Goal: Transaction & Acquisition: Purchase product/service

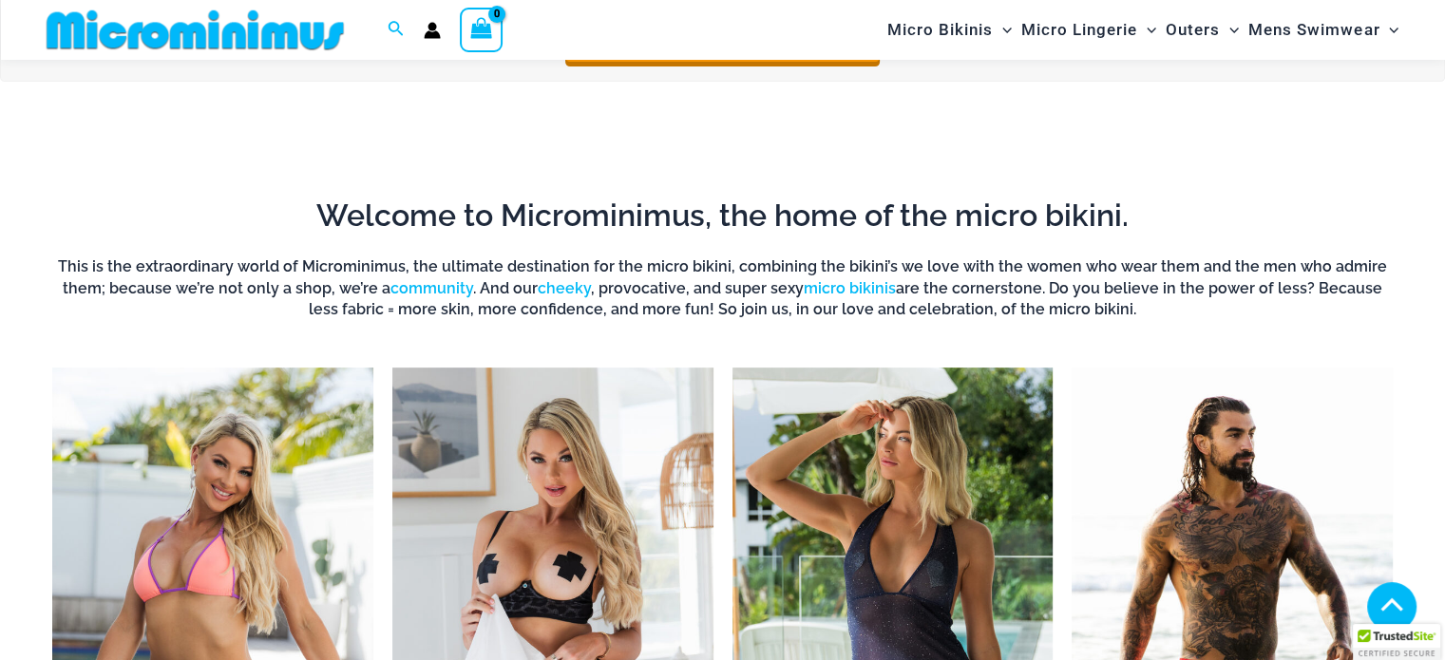
scroll to position [934, 0]
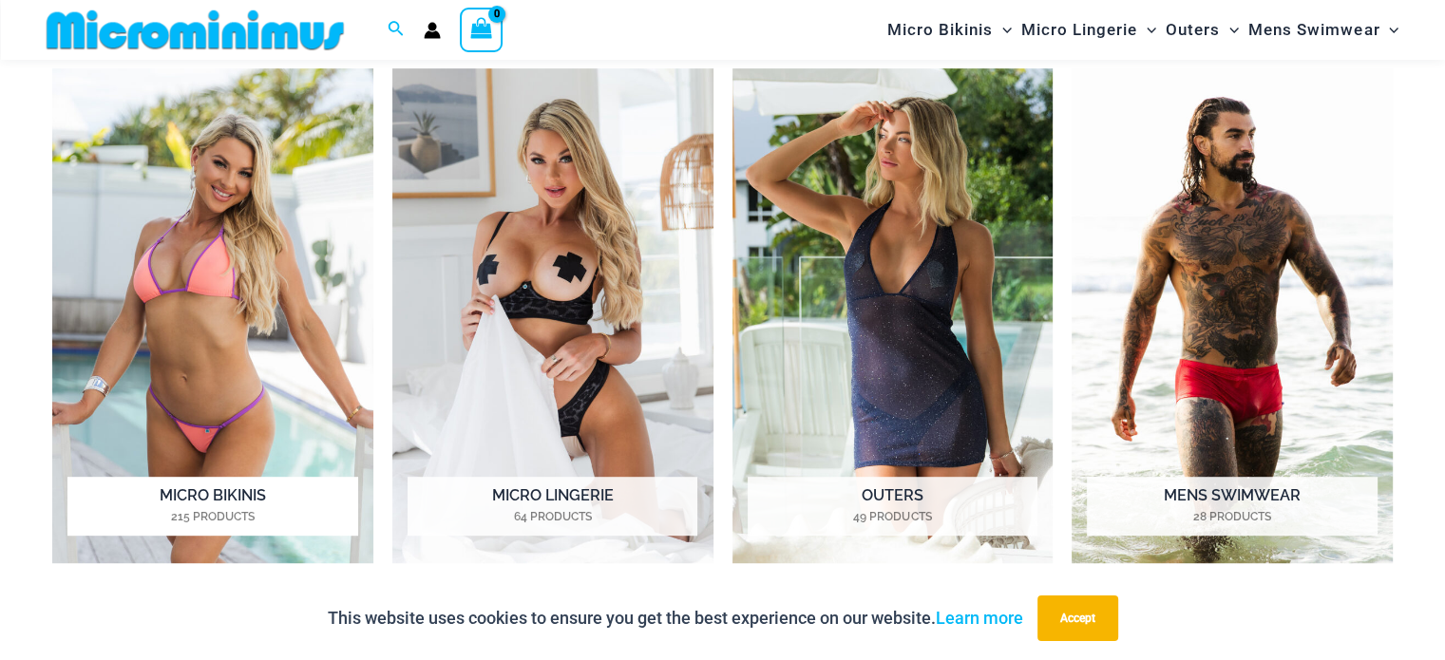
click at [237, 508] on mark "215 Products" at bounding box center [212, 516] width 290 height 17
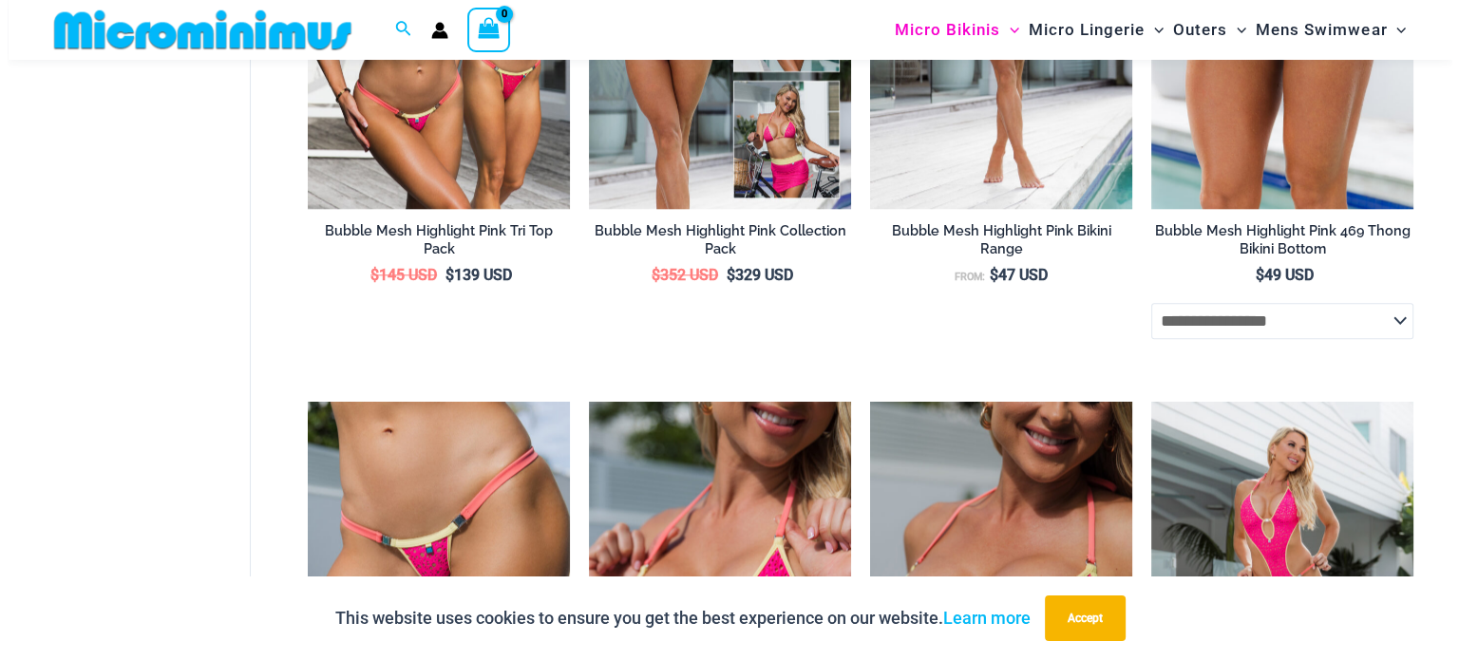
scroll to position [2281, 0]
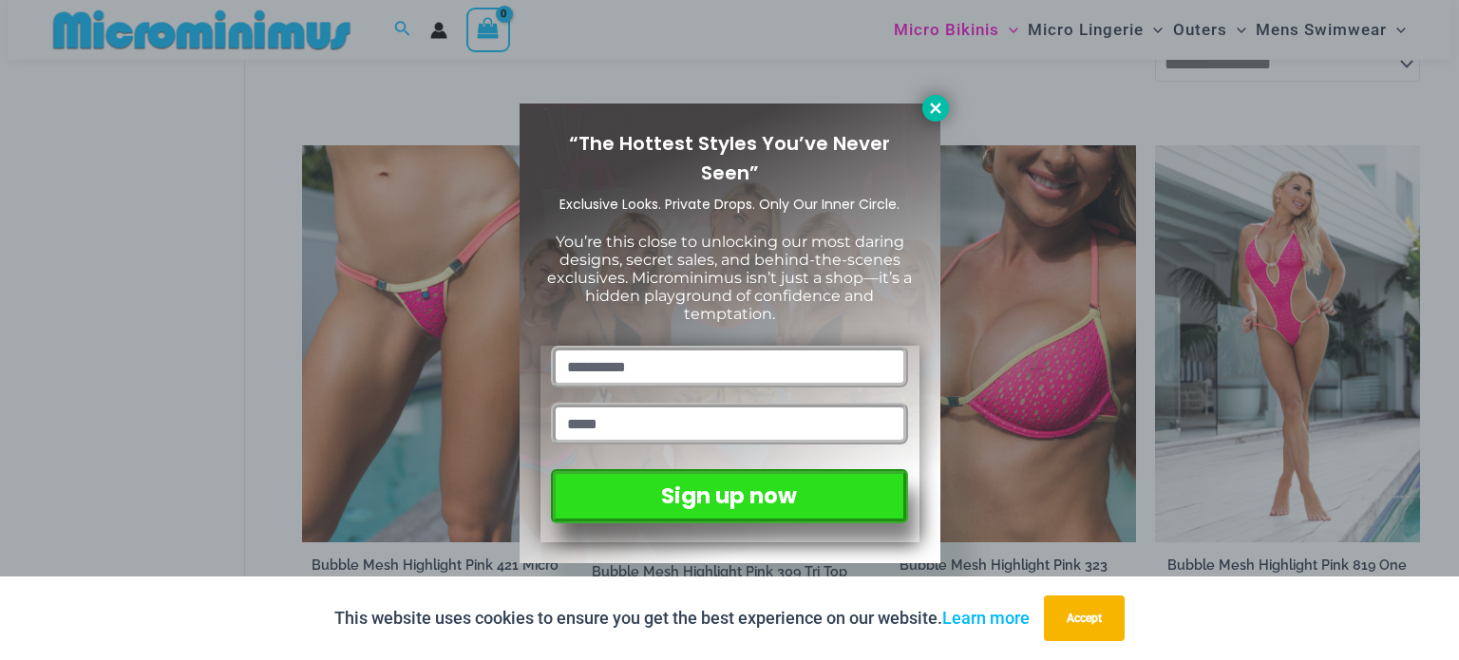
click at [933, 103] on icon at bounding box center [935, 108] width 17 height 17
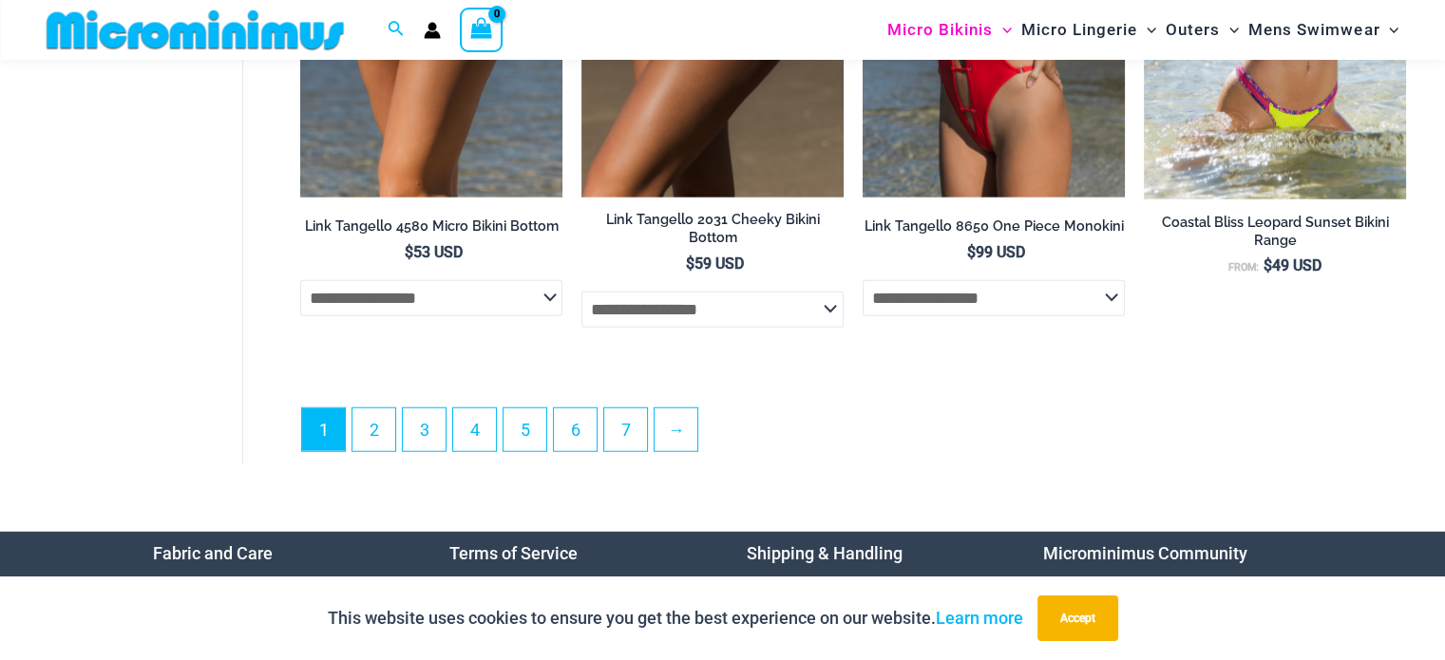
scroll to position [5123, 0]
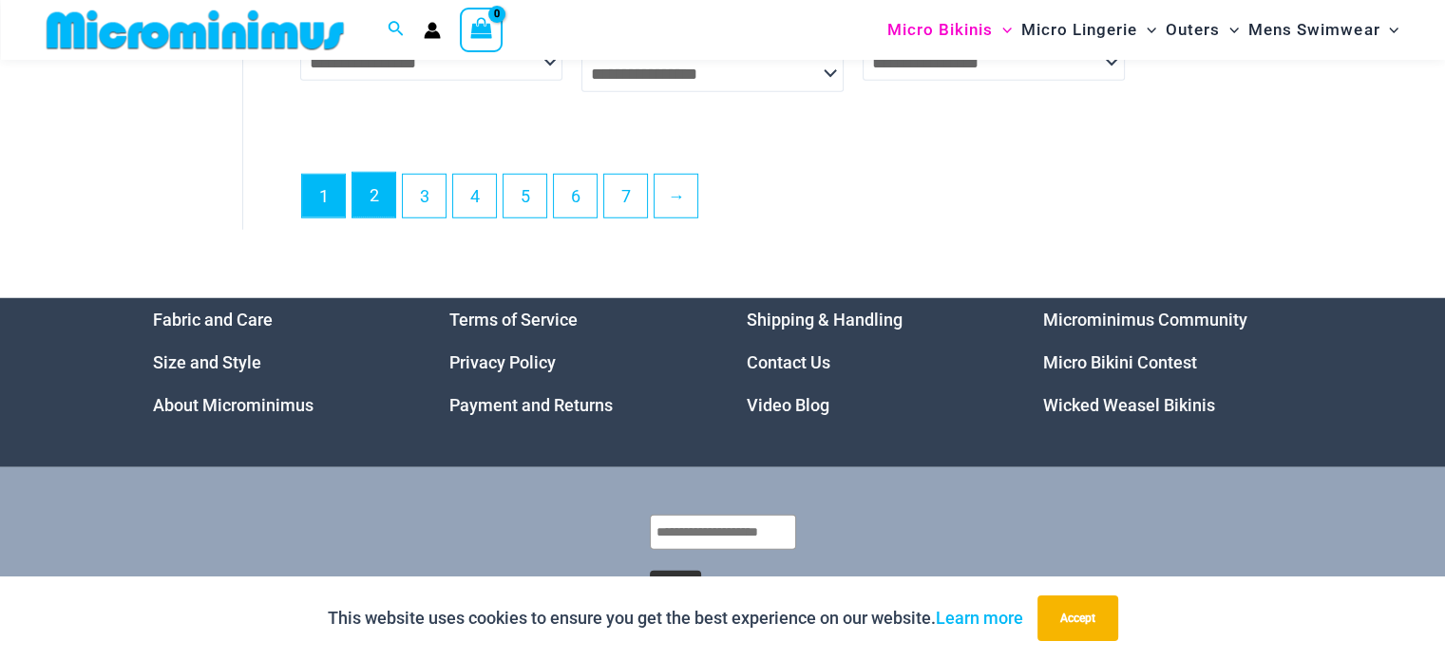
click at [366, 200] on link "2" at bounding box center [373, 195] width 43 height 45
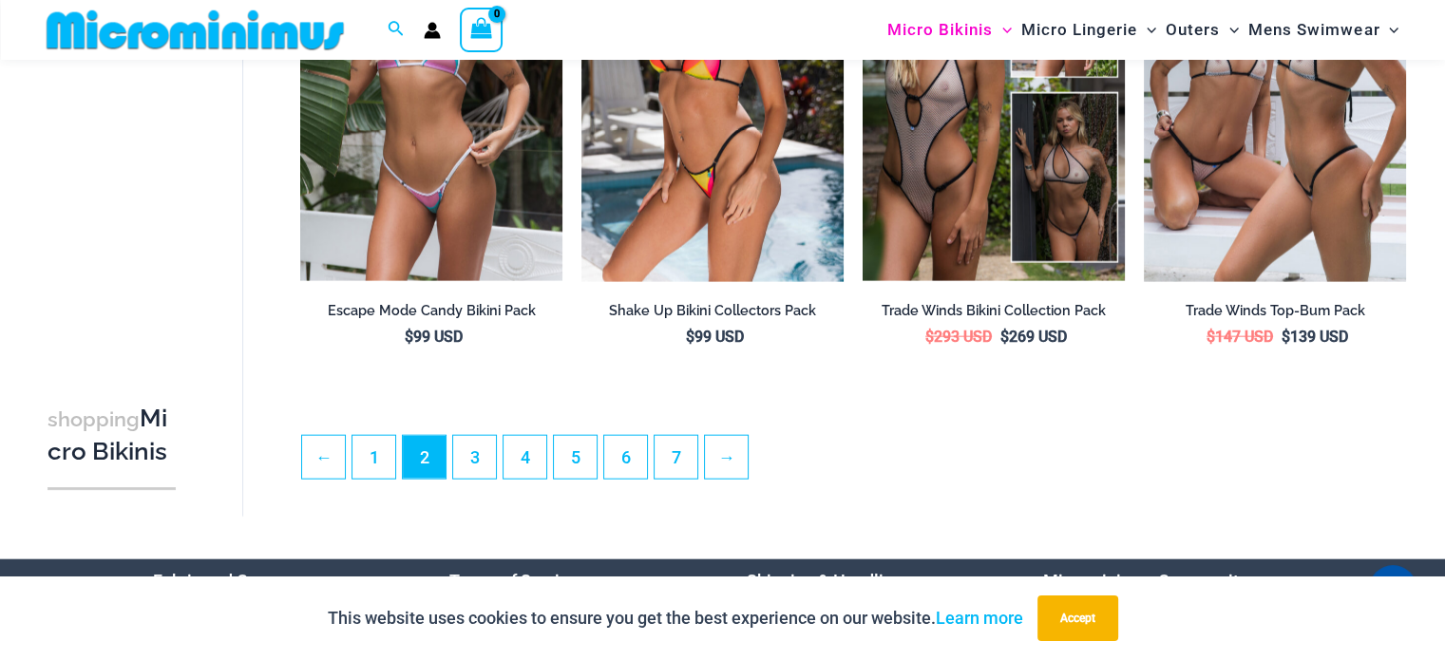
scroll to position [4734, 0]
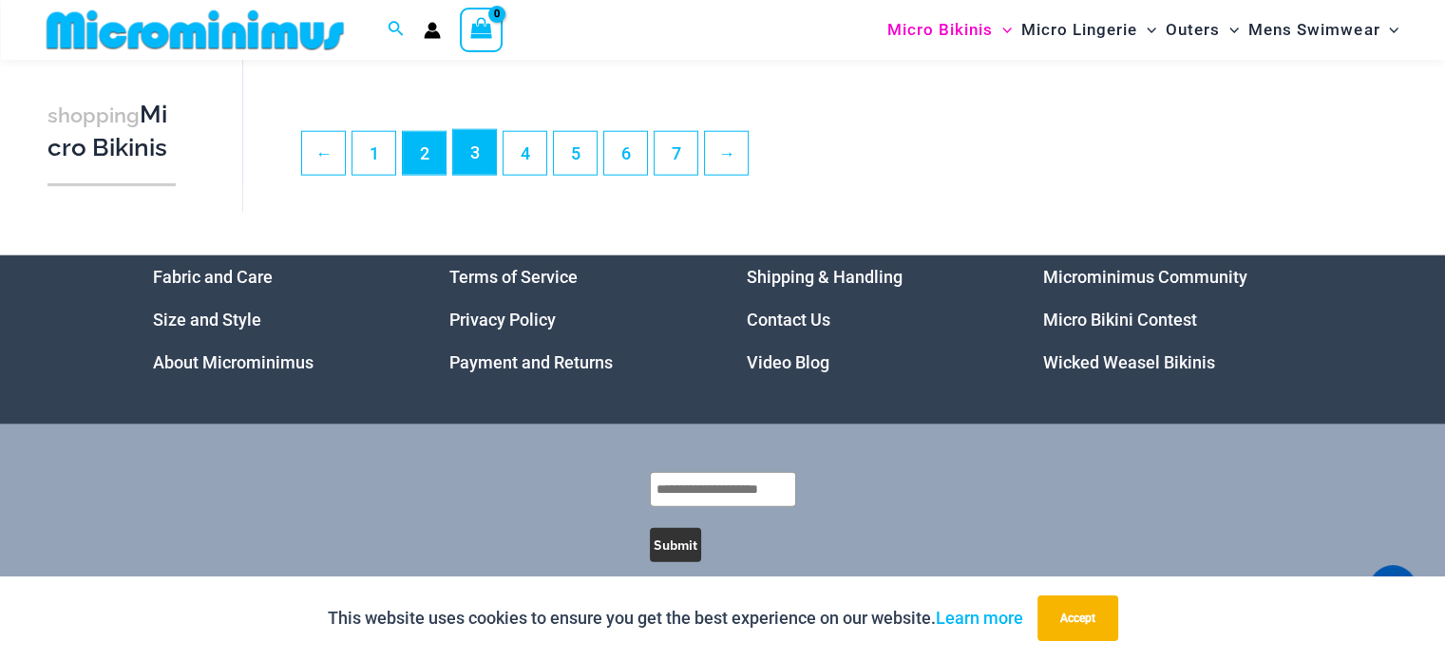
click at [480, 174] on link "3" at bounding box center [474, 152] width 43 height 45
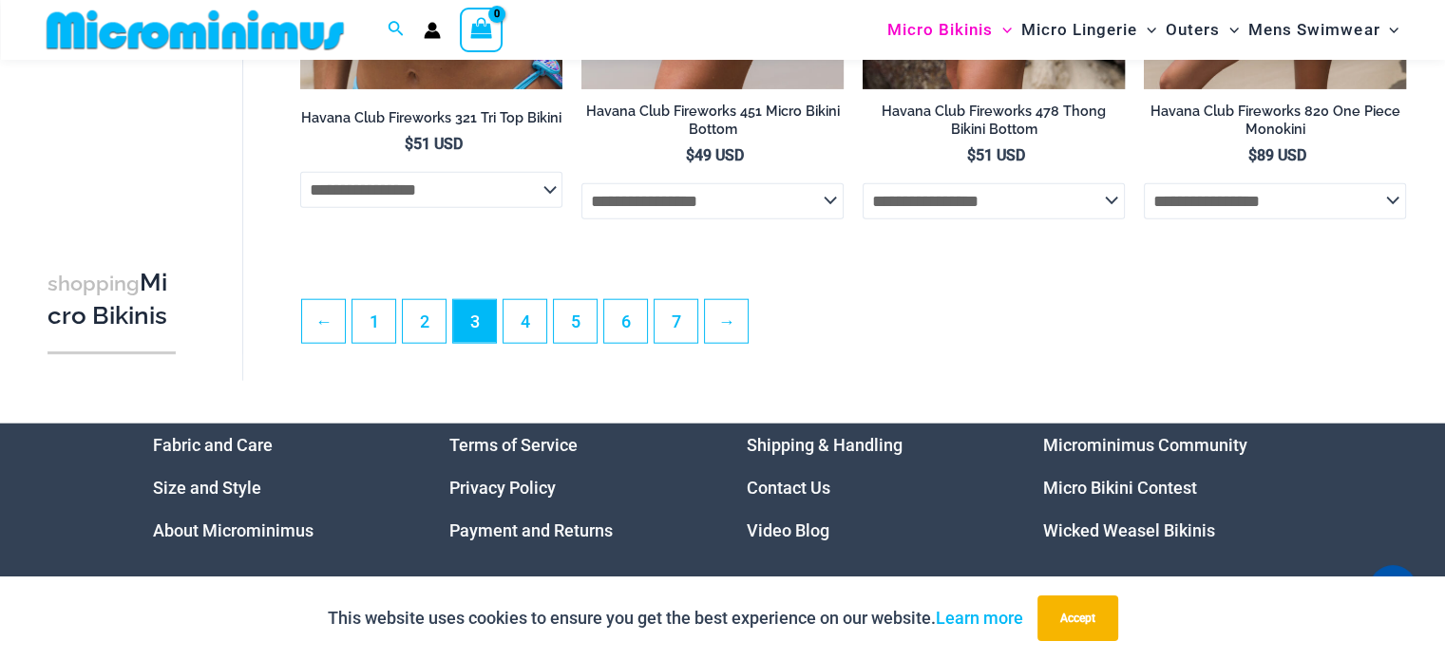
scroll to position [4644, 0]
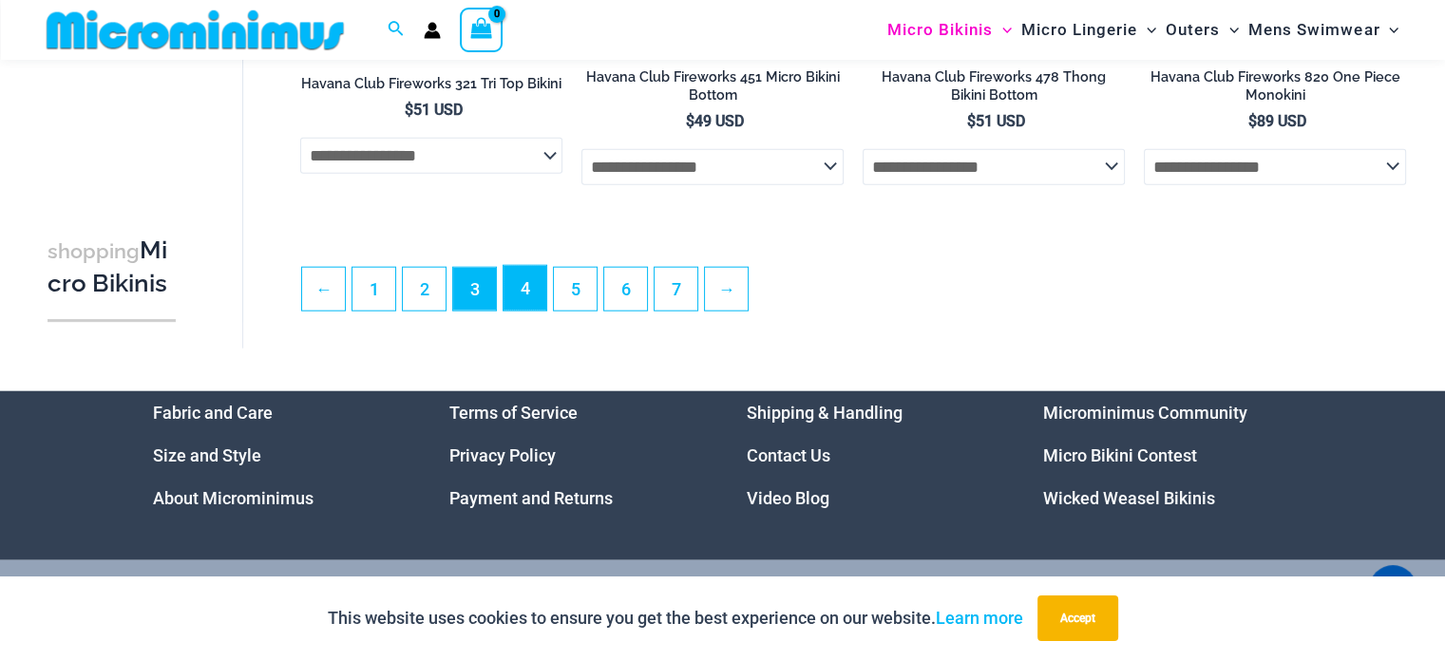
click at [537, 311] on link "4" at bounding box center [525, 288] width 43 height 45
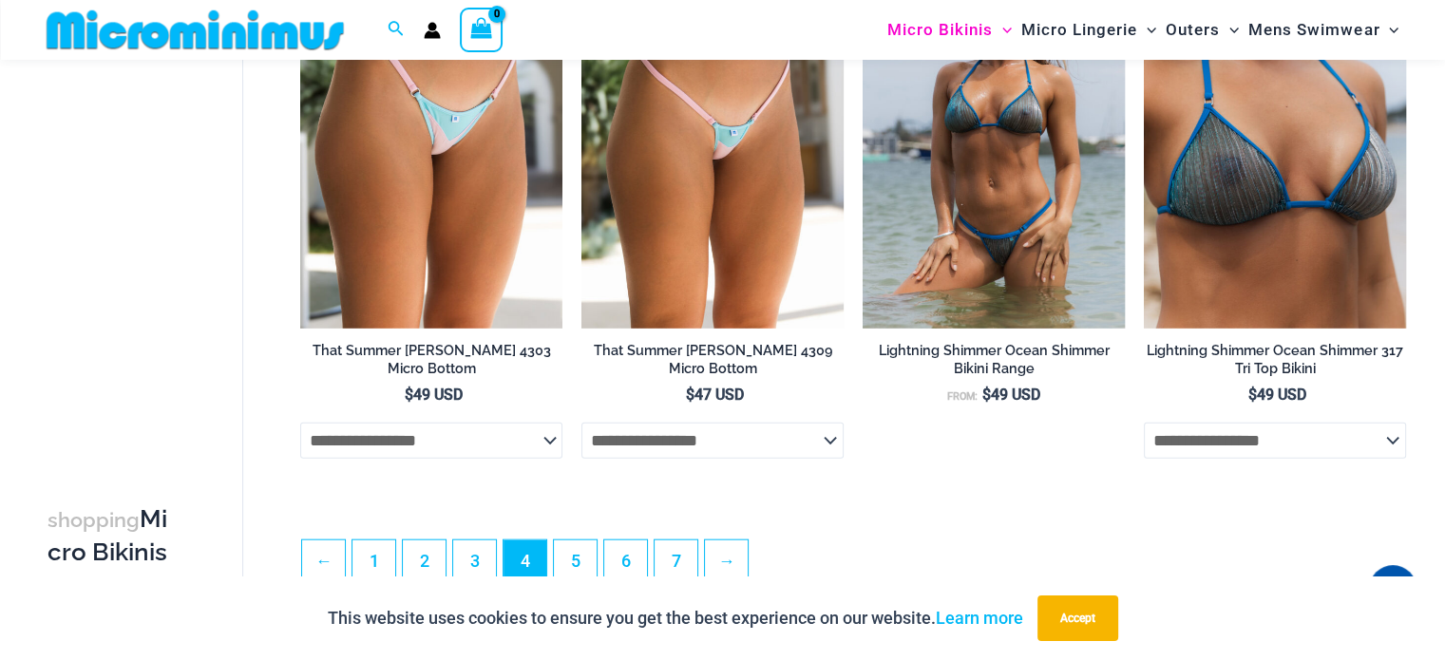
scroll to position [4354, 0]
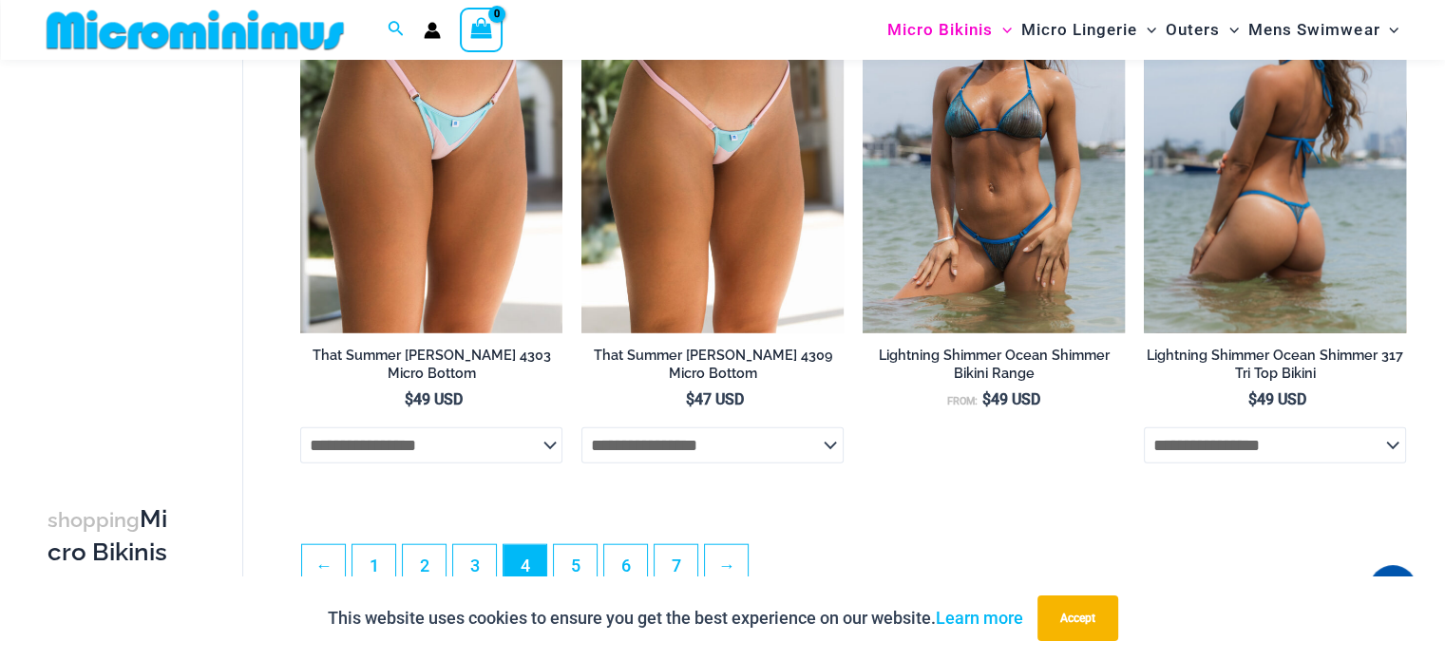
click at [1315, 184] on img at bounding box center [1275, 136] width 262 height 393
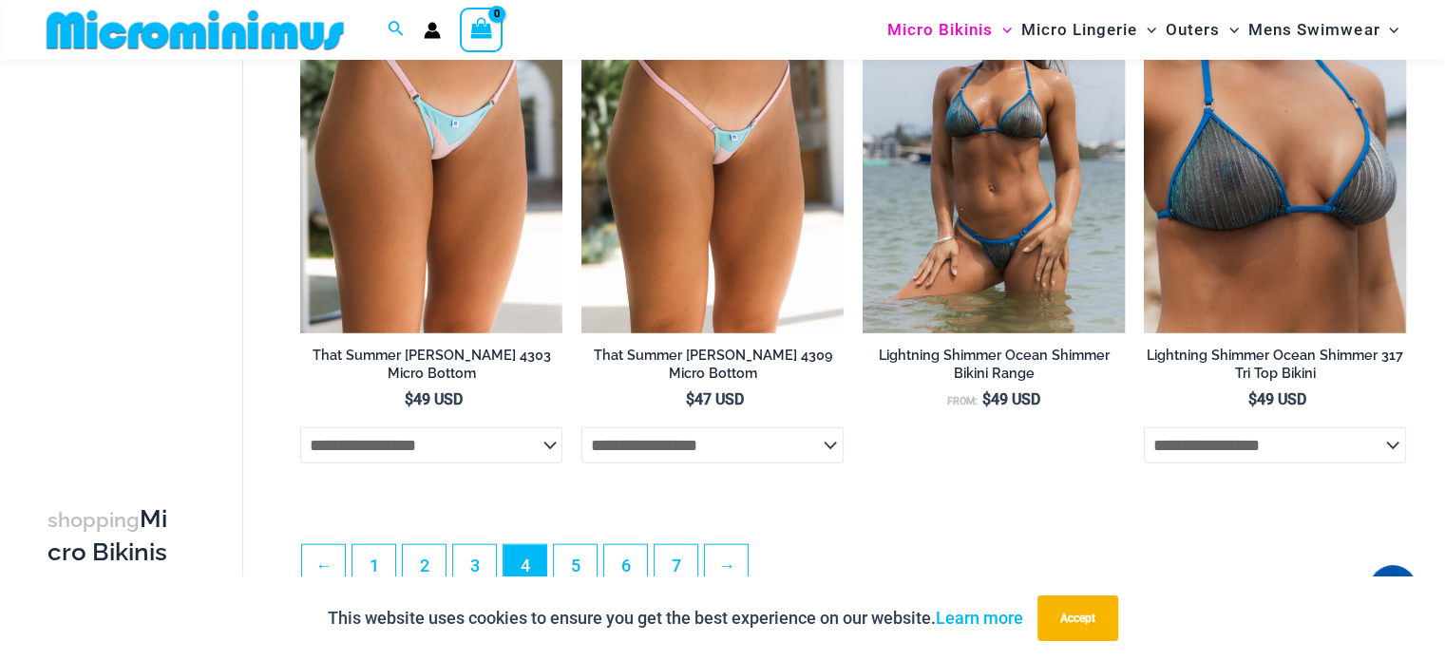
scroll to position [4346, 0]
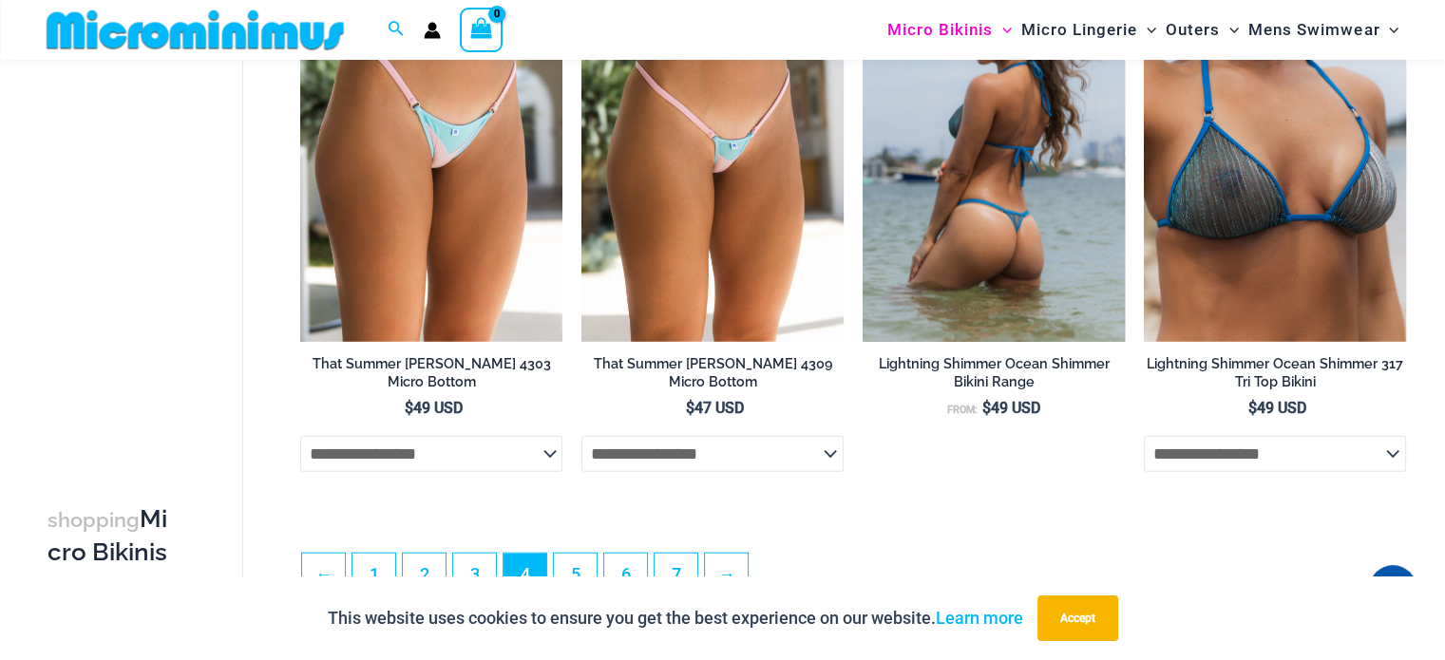
click at [998, 240] on img at bounding box center [994, 145] width 262 height 393
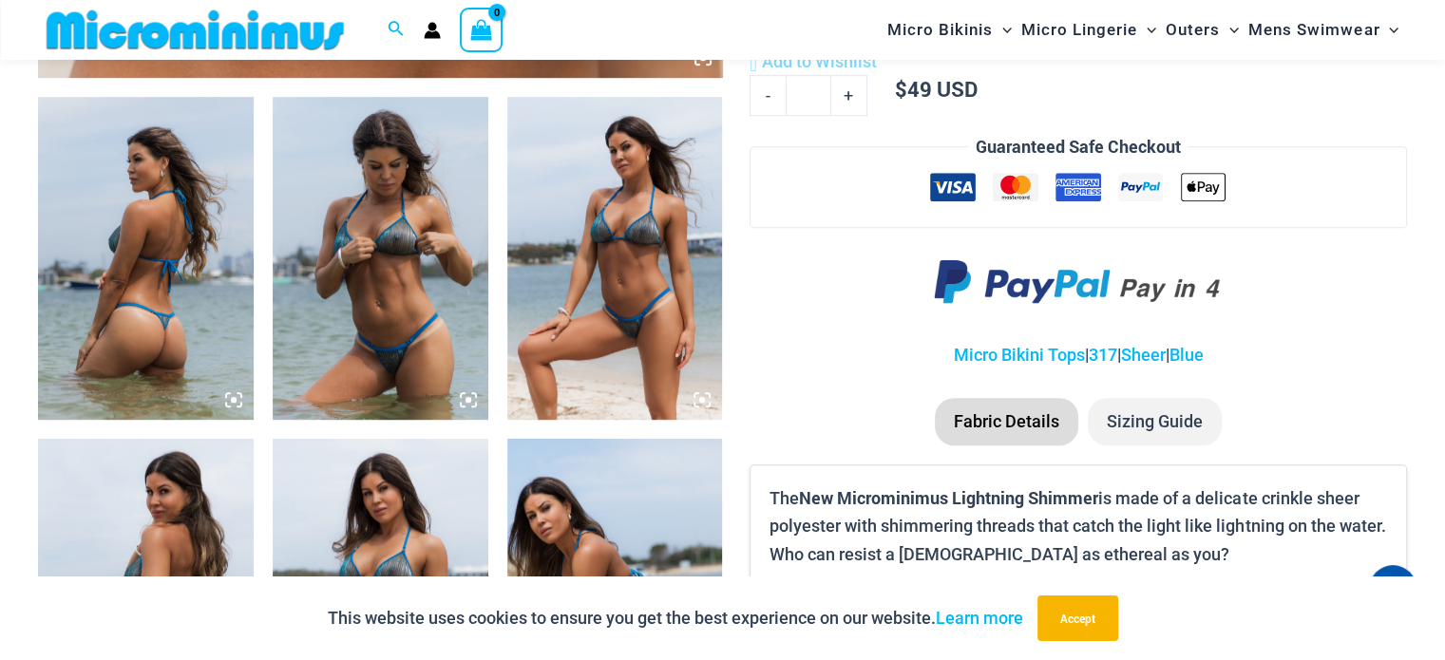
scroll to position [1407, 0]
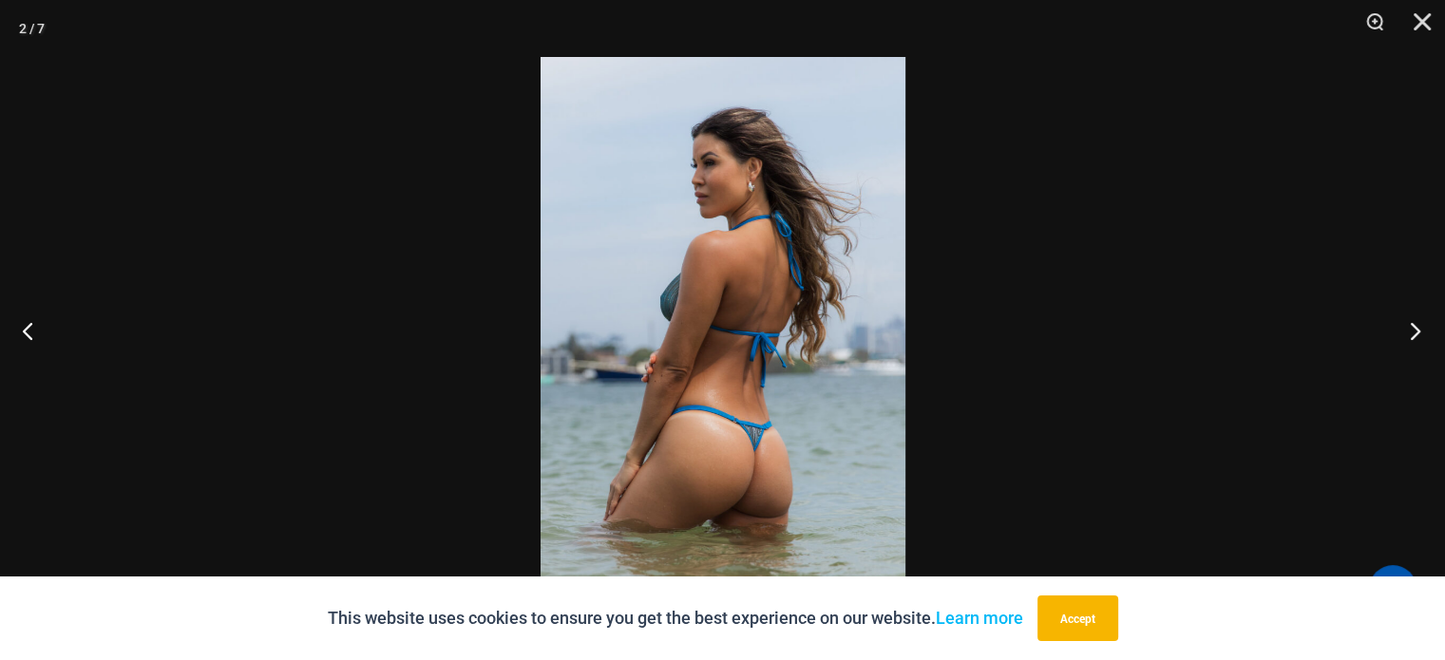
click at [1412, 322] on button "Next" at bounding box center [1409, 330] width 71 height 95
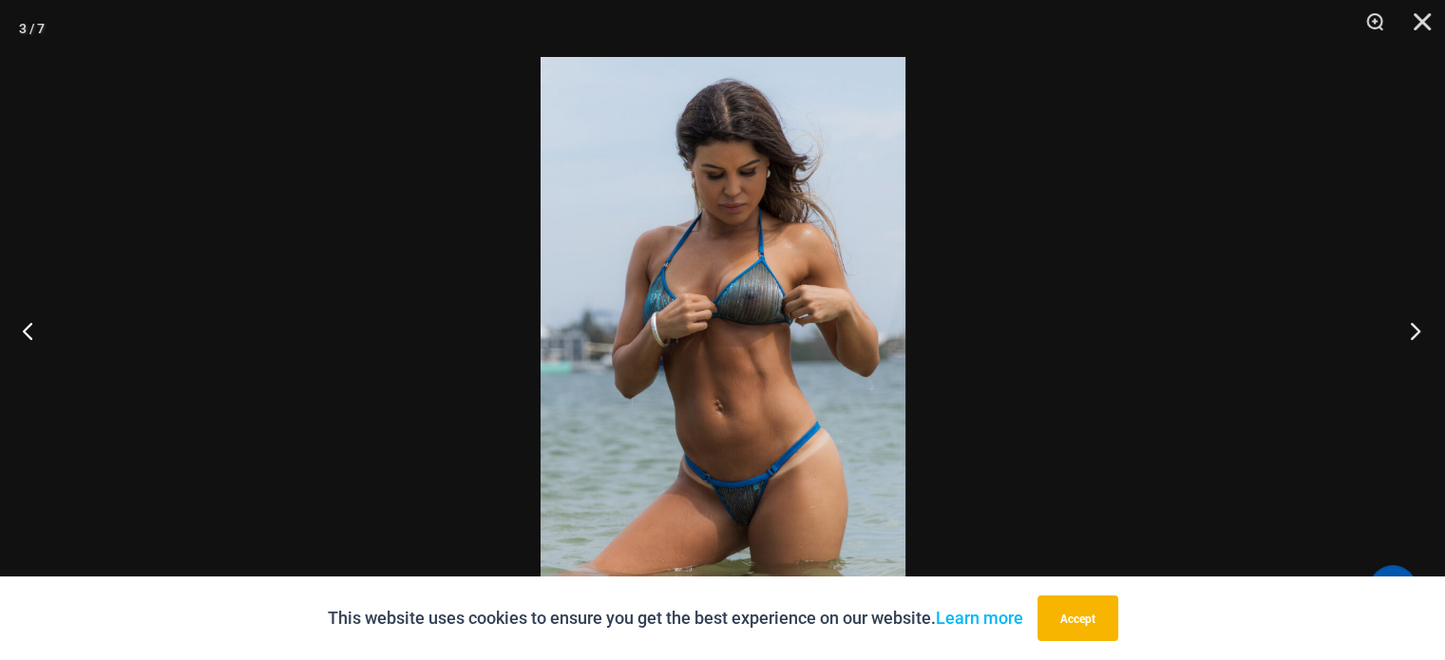
click at [1412, 322] on button "Next" at bounding box center [1409, 330] width 71 height 95
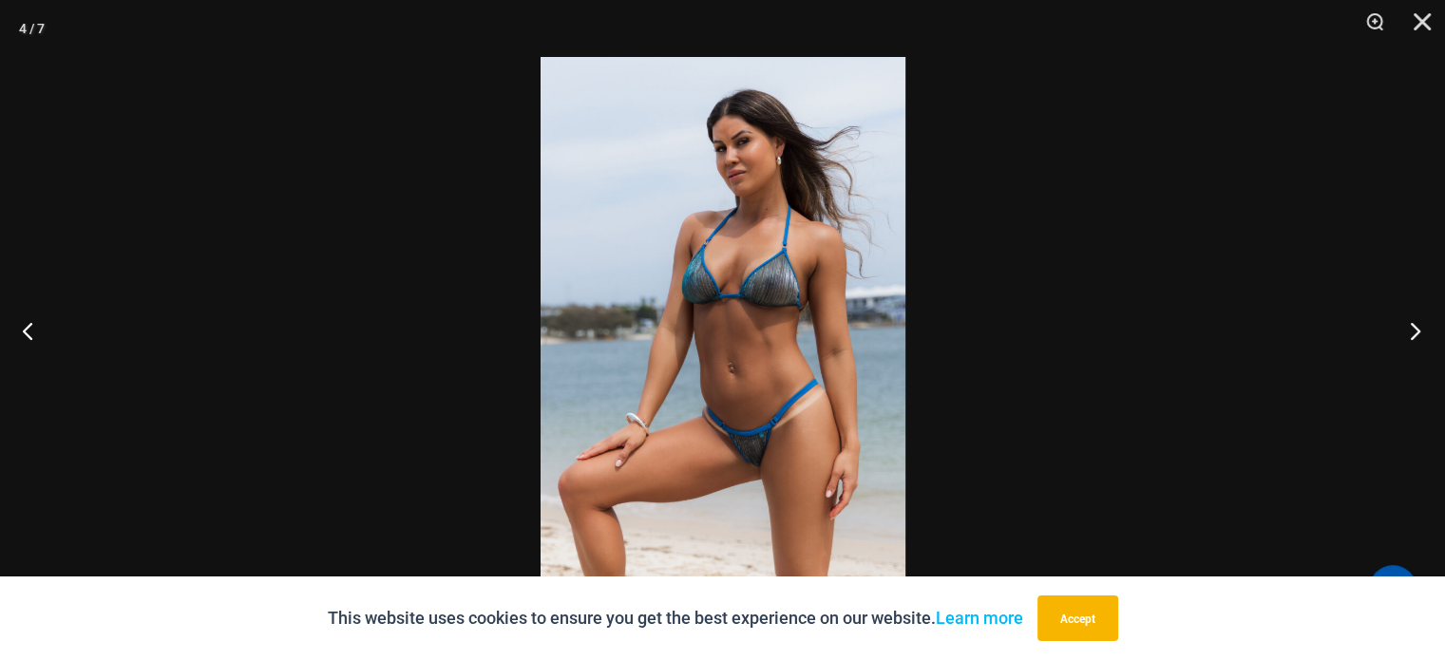
click at [1412, 322] on button "Next" at bounding box center [1409, 330] width 71 height 95
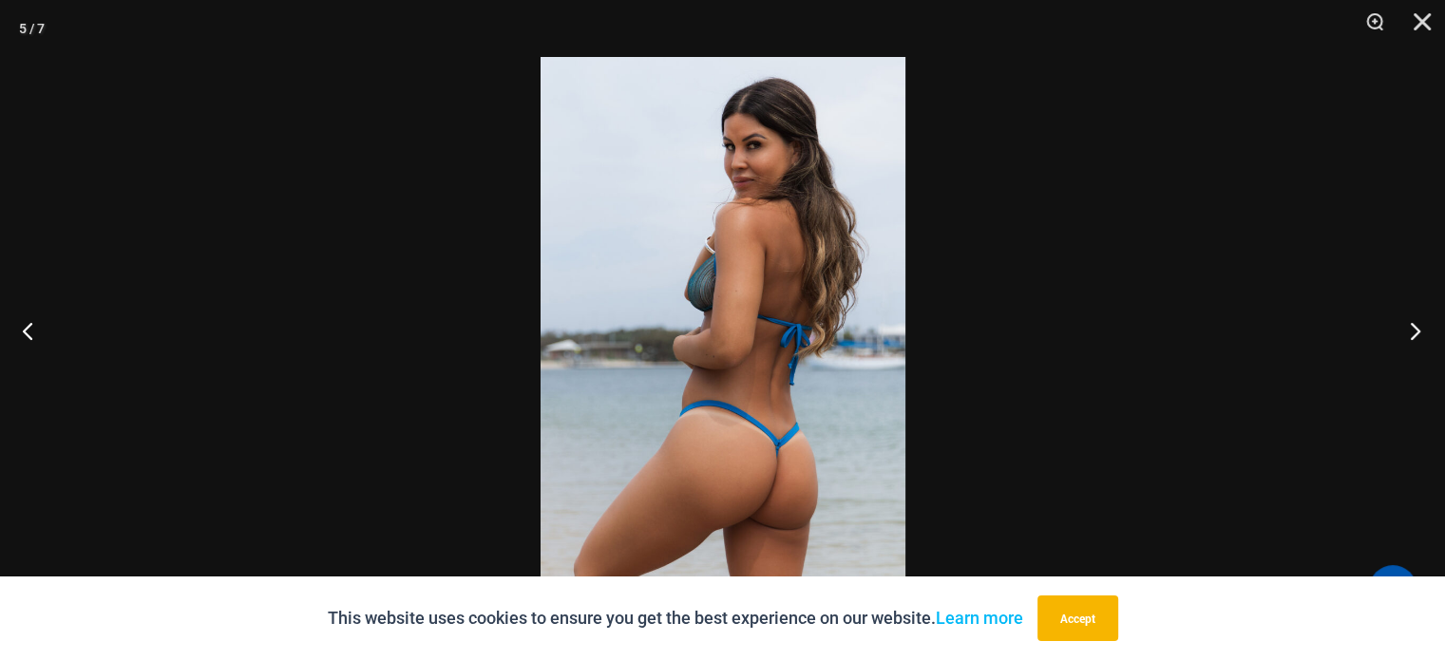
click at [1412, 322] on button "Next" at bounding box center [1409, 330] width 71 height 95
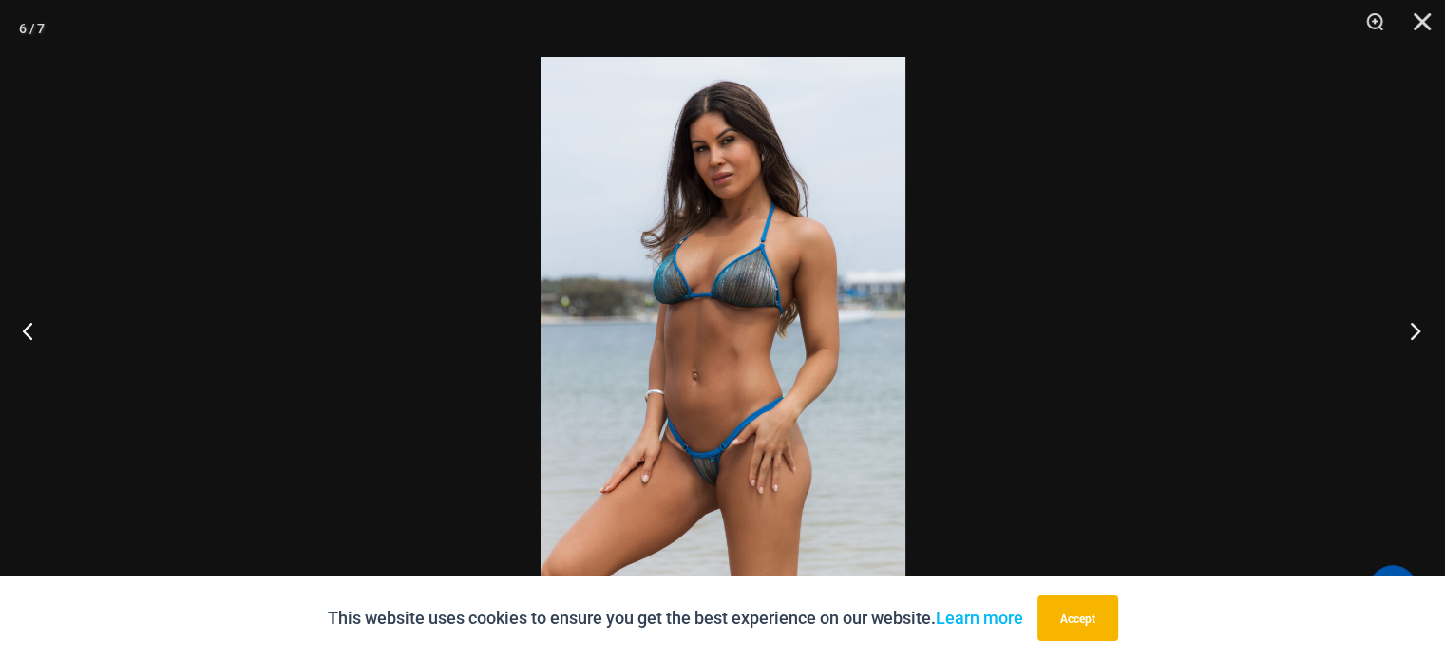
click at [1412, 322] on button "Next" at bounding box center [1409, 330] width 71 height 95
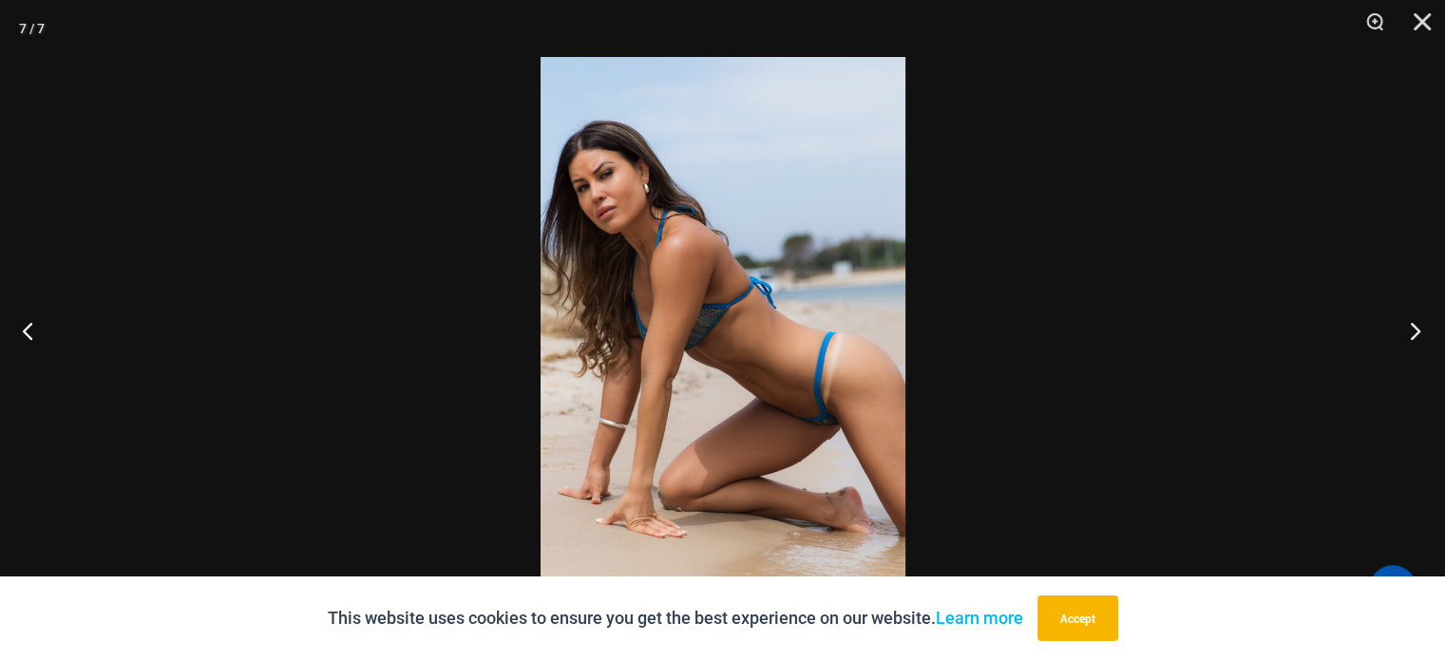
click at [1412, 322] on button "Next" at bounding box center [1409, 330] width 71 height 95
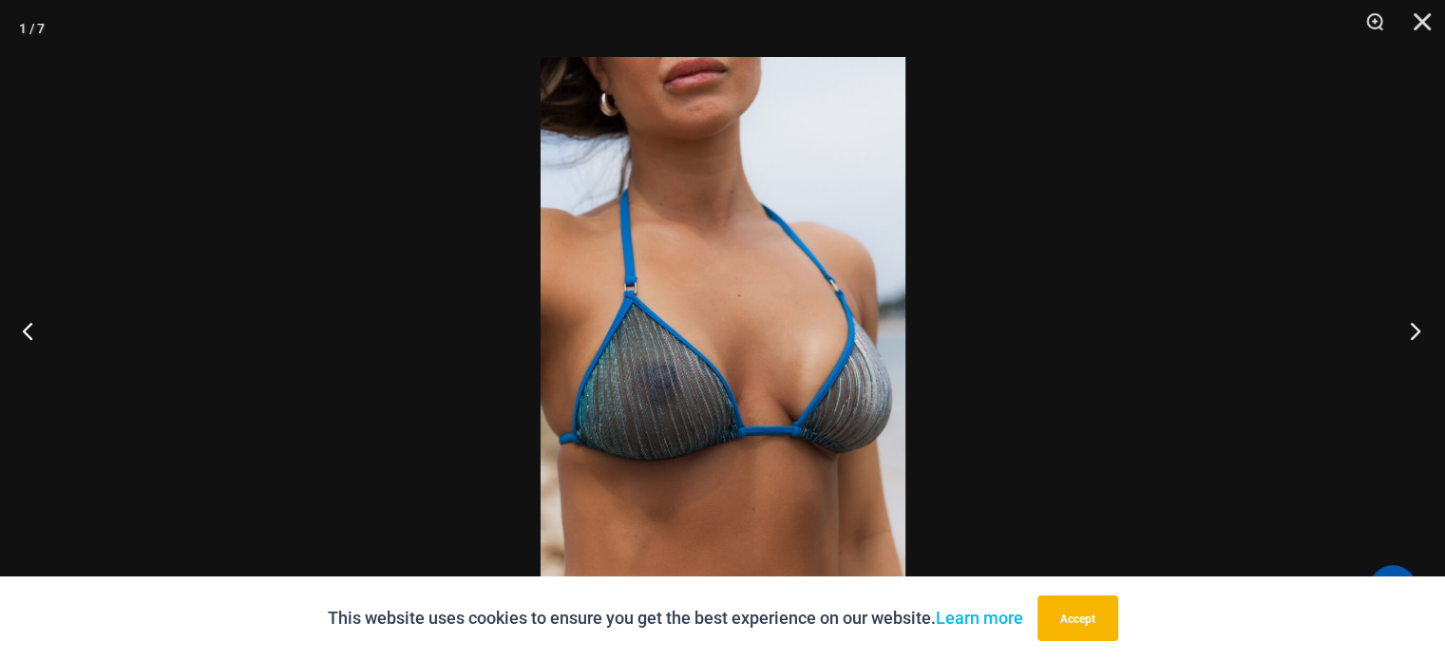
click at [1412, 322] on button "Next" at bounding box center [1409, 330] width 71 height 95
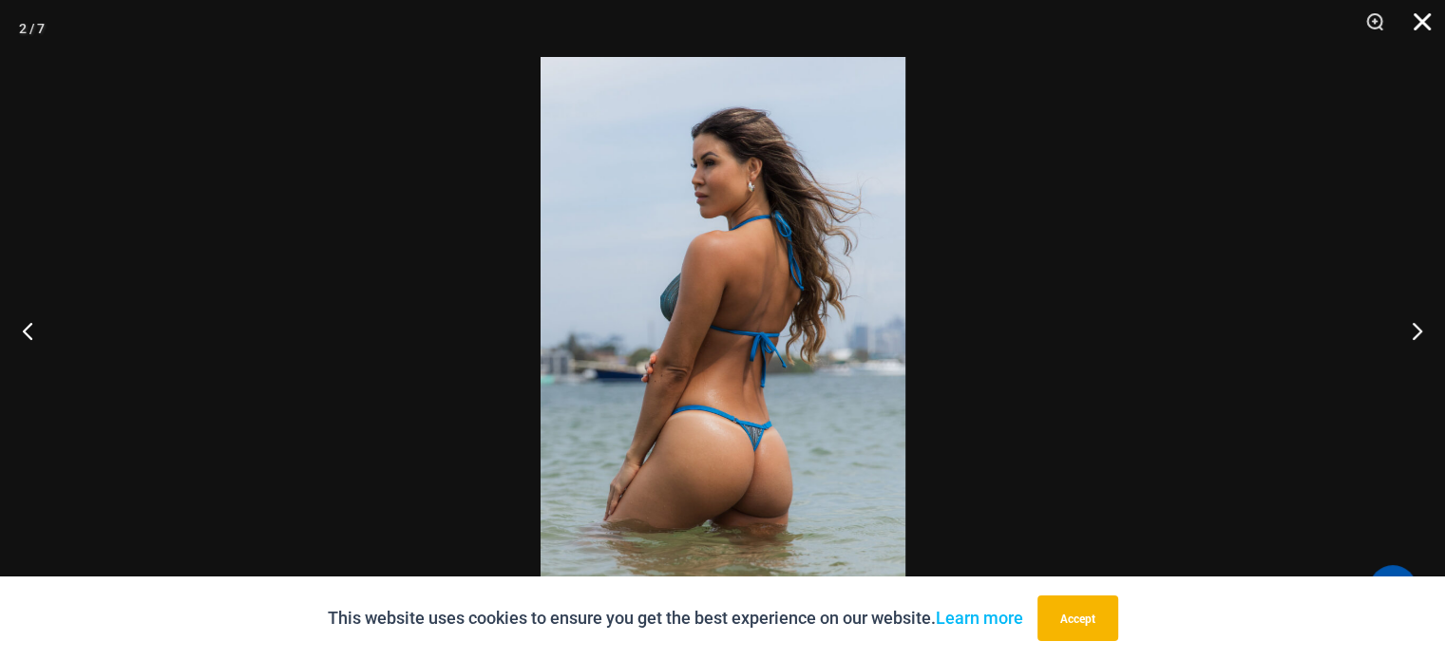
click at [1420, 24] on button "Close" at bounding box center [1416, 28] width 48 height 57
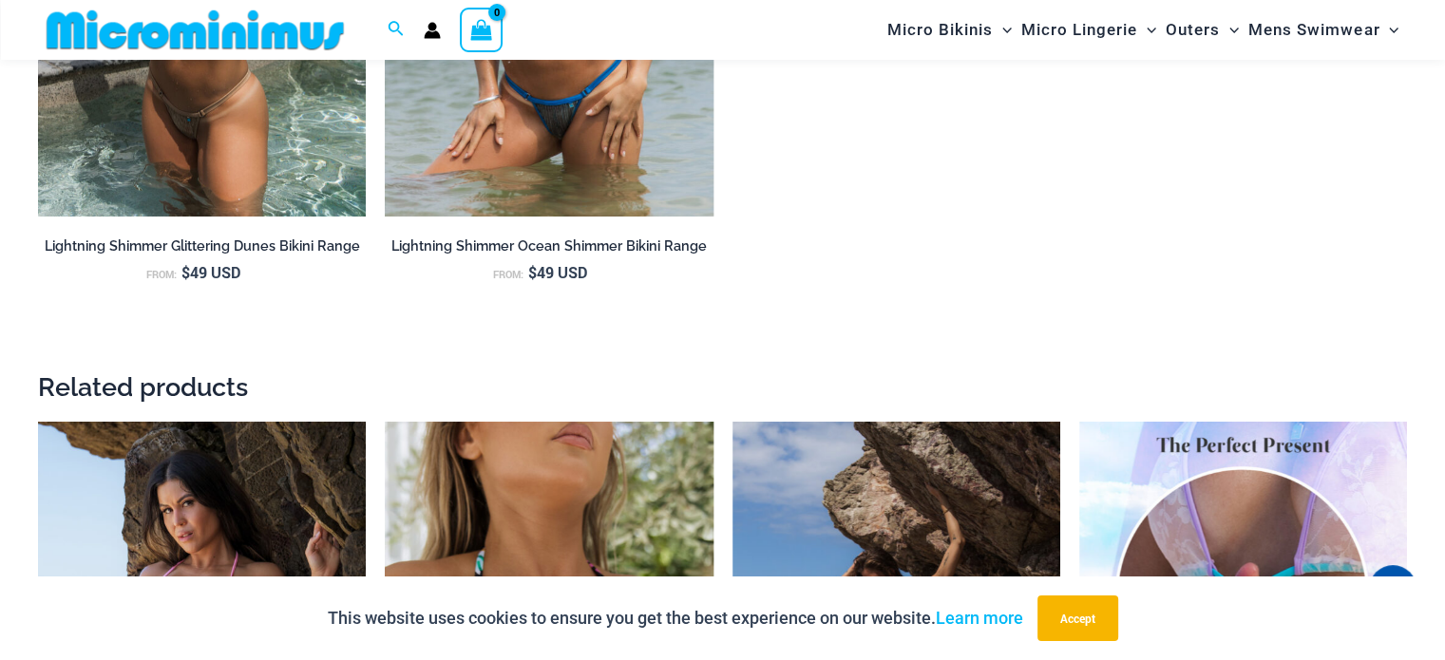
scroll to position [2167, 0]
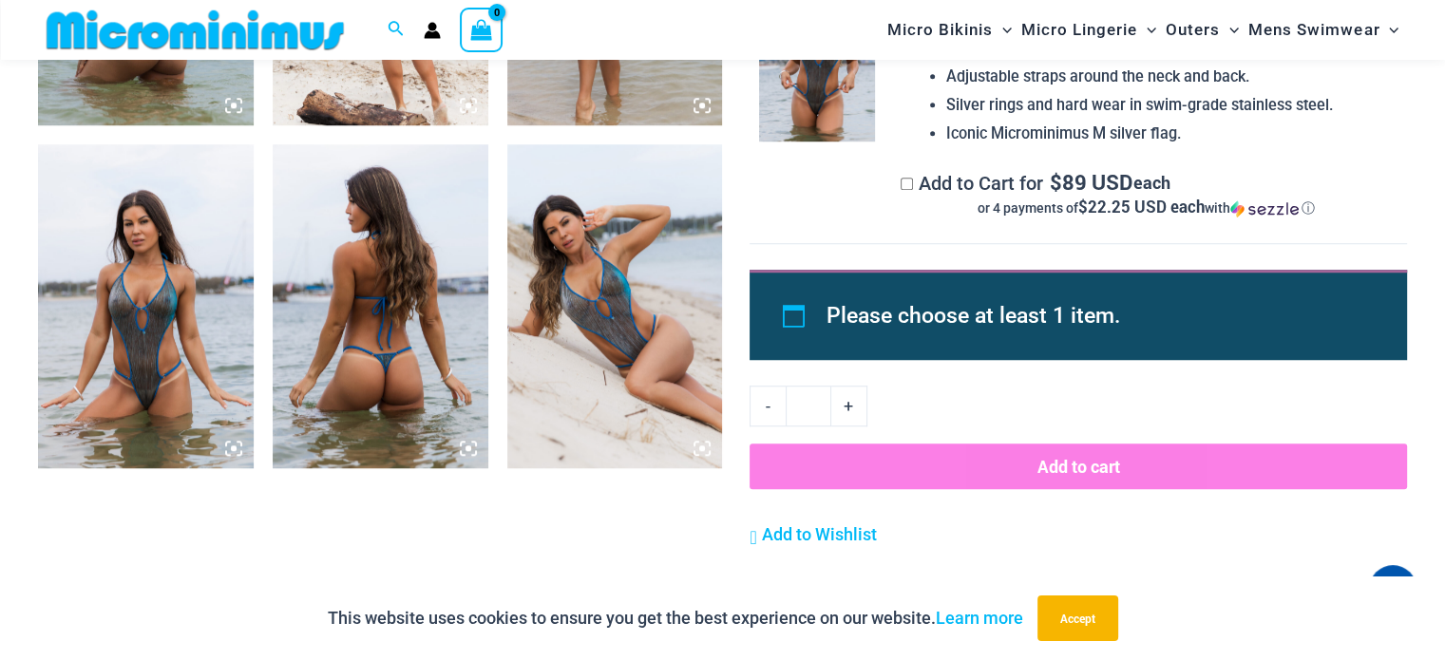
scroll to position [1416, 0]
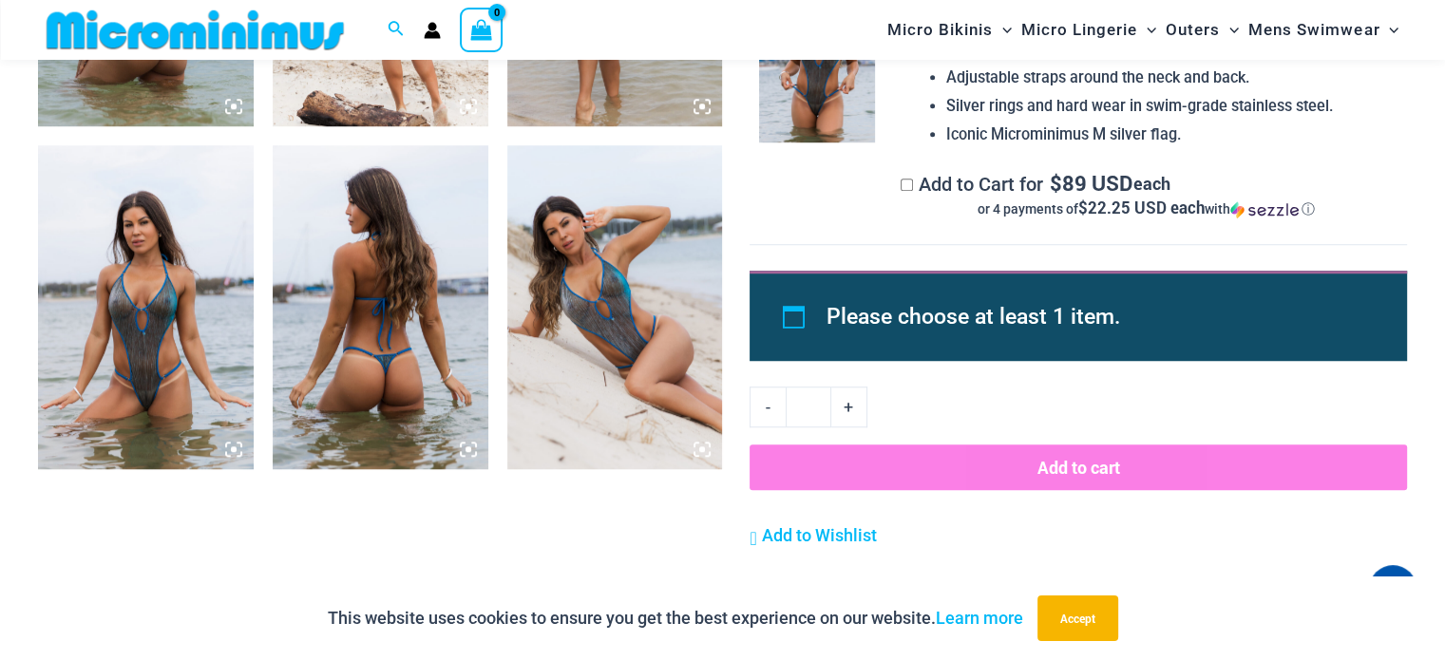
click at [430, 362] on img at bounding box center [381, 306] width 216 height 323
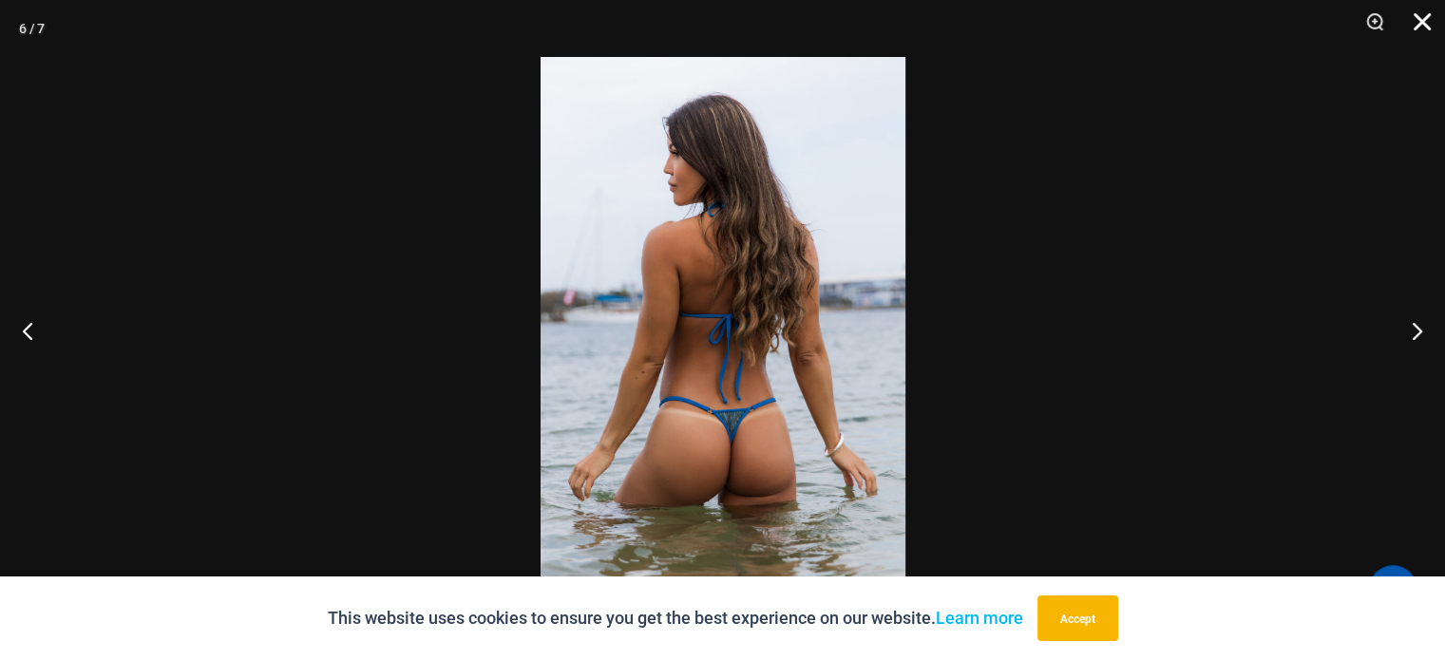
click at [1419, 34] on button "Close" at bounding box center [1416, 28] width 48 height 57
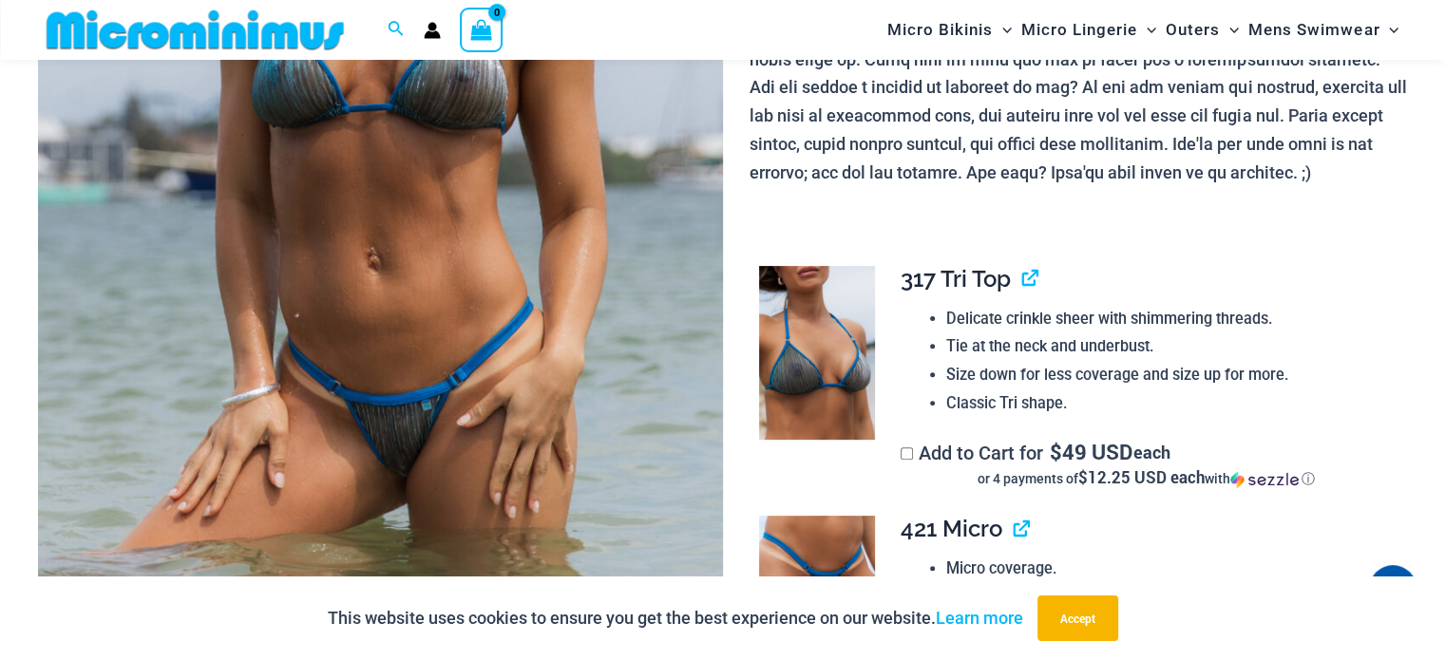
scroll to position [561, 0]
click at [875, 404] on td at bounding box center [815, 377] width 131 height 250
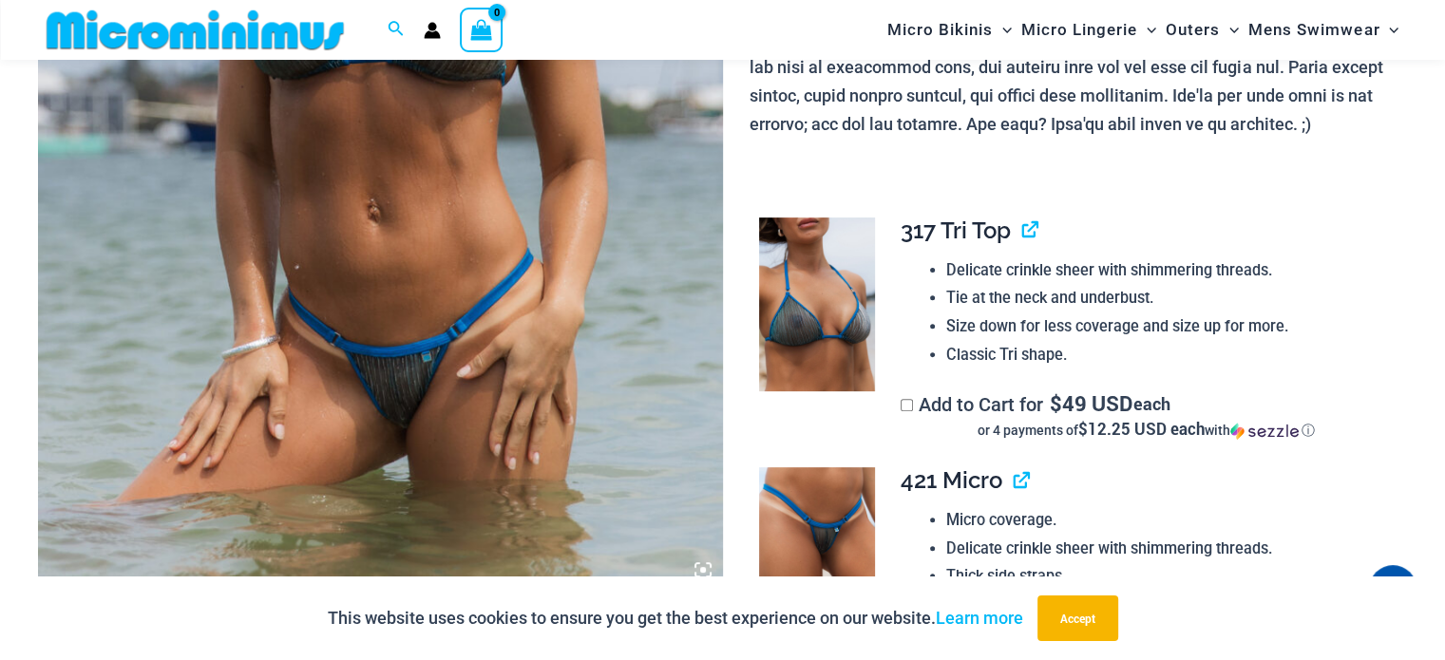
scroll to position [656, 0]
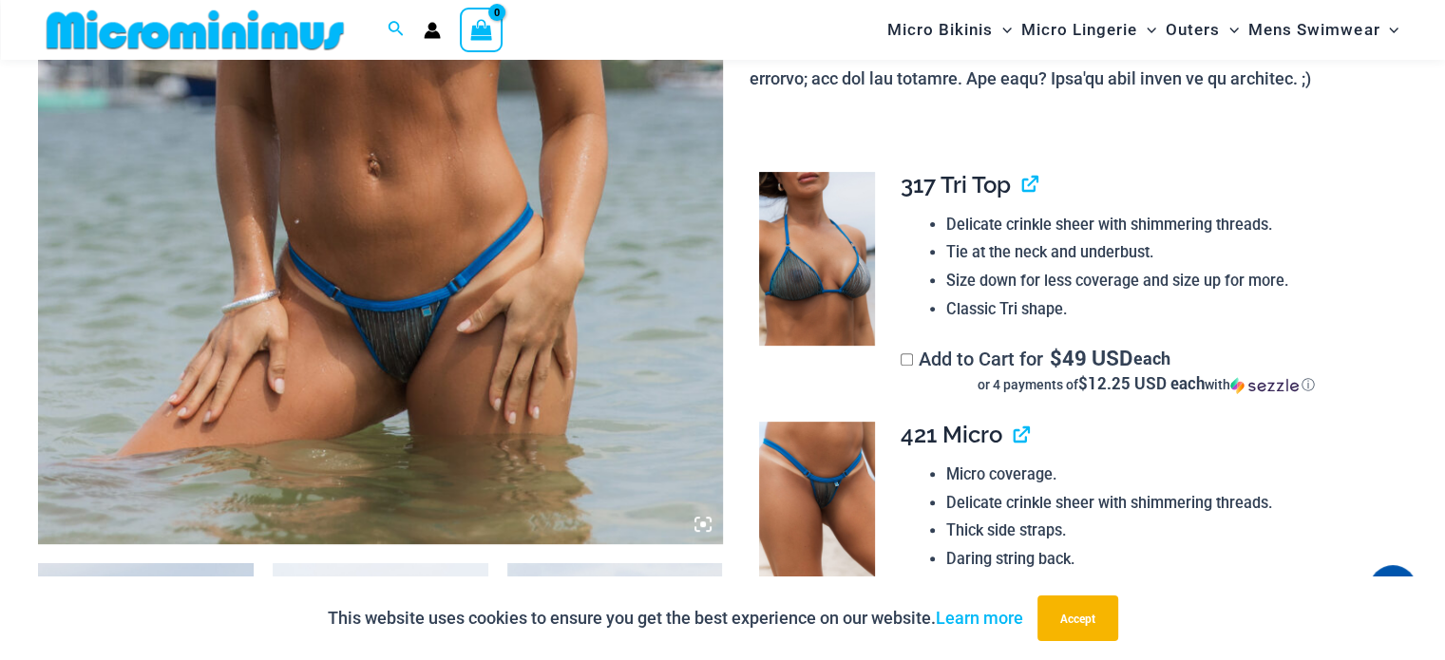
click at [919, 356] on label "Add to Cart for $ 49 USD each or 4 payments of $12.25 USD each with ⓘ" at bounding box center [1146, 371] width 491 height 47
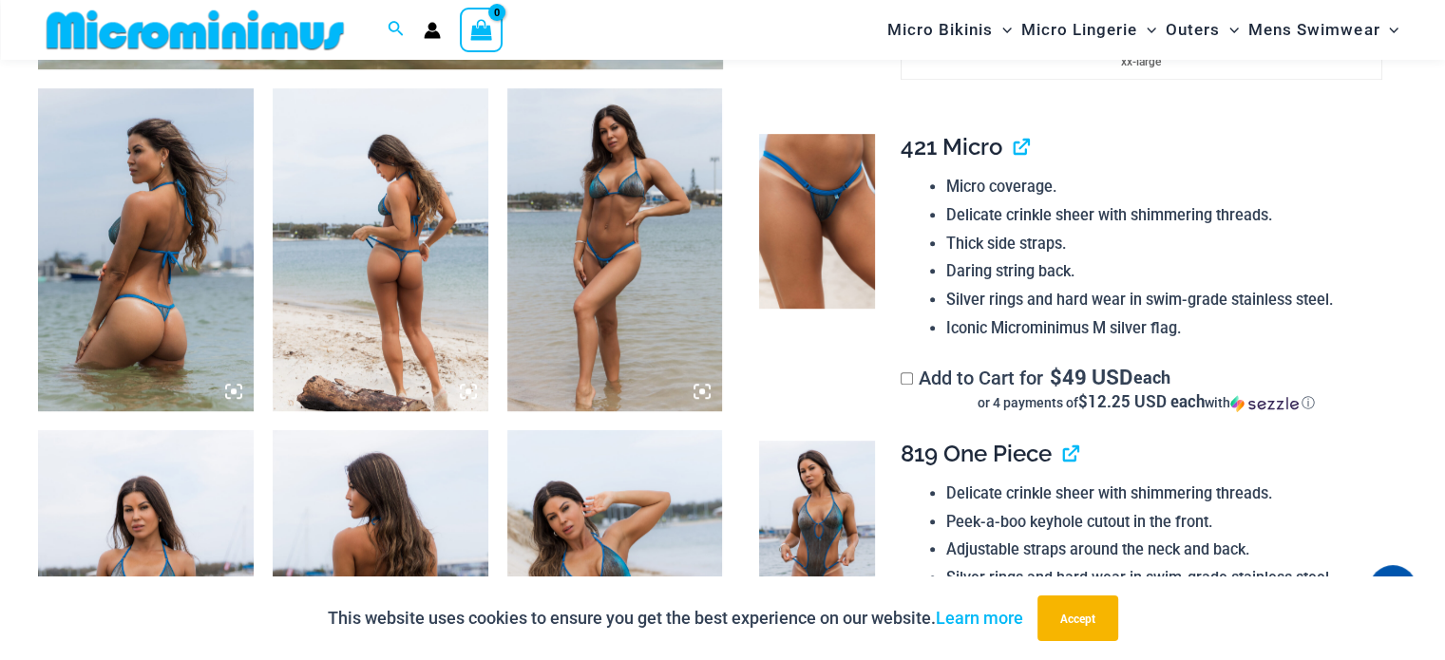
scroll to position [941, 0]
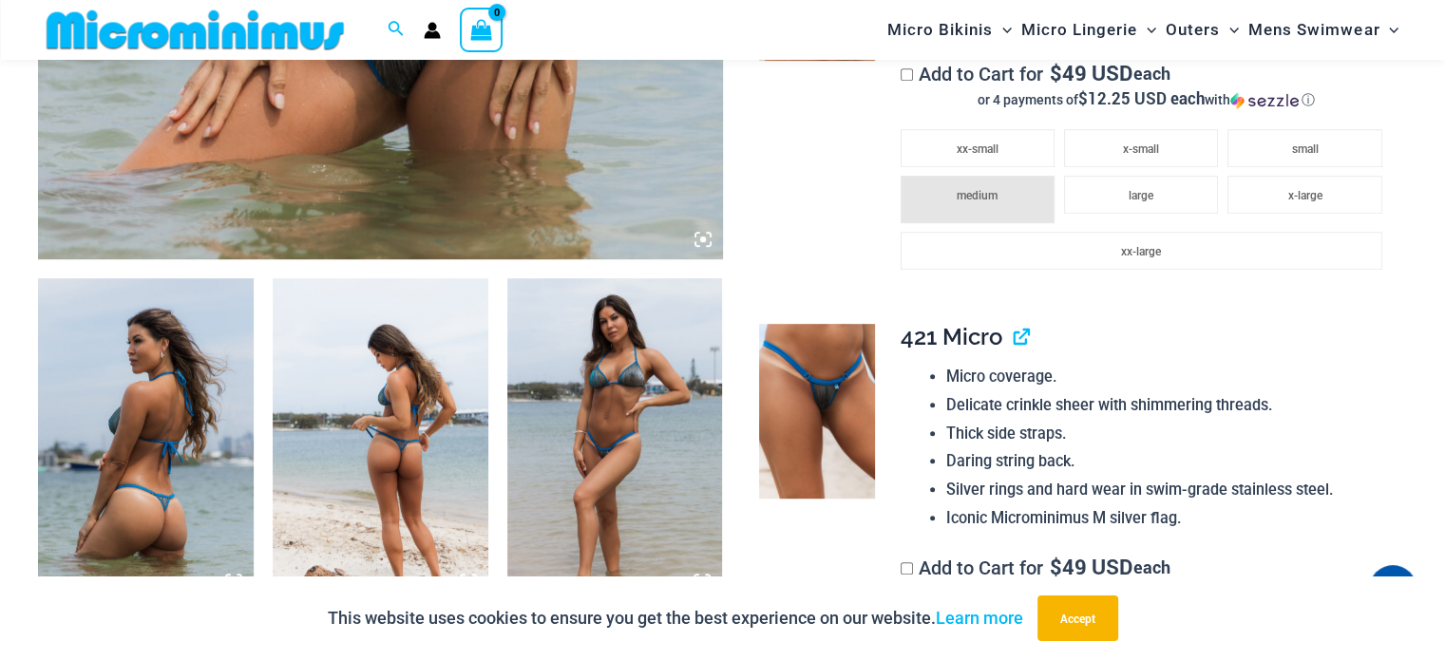
click at [886, 577] on div "This website uses cookies to ensure you get the best experience on our website.…" at bounding box center [722, 619] width 1445 height 84
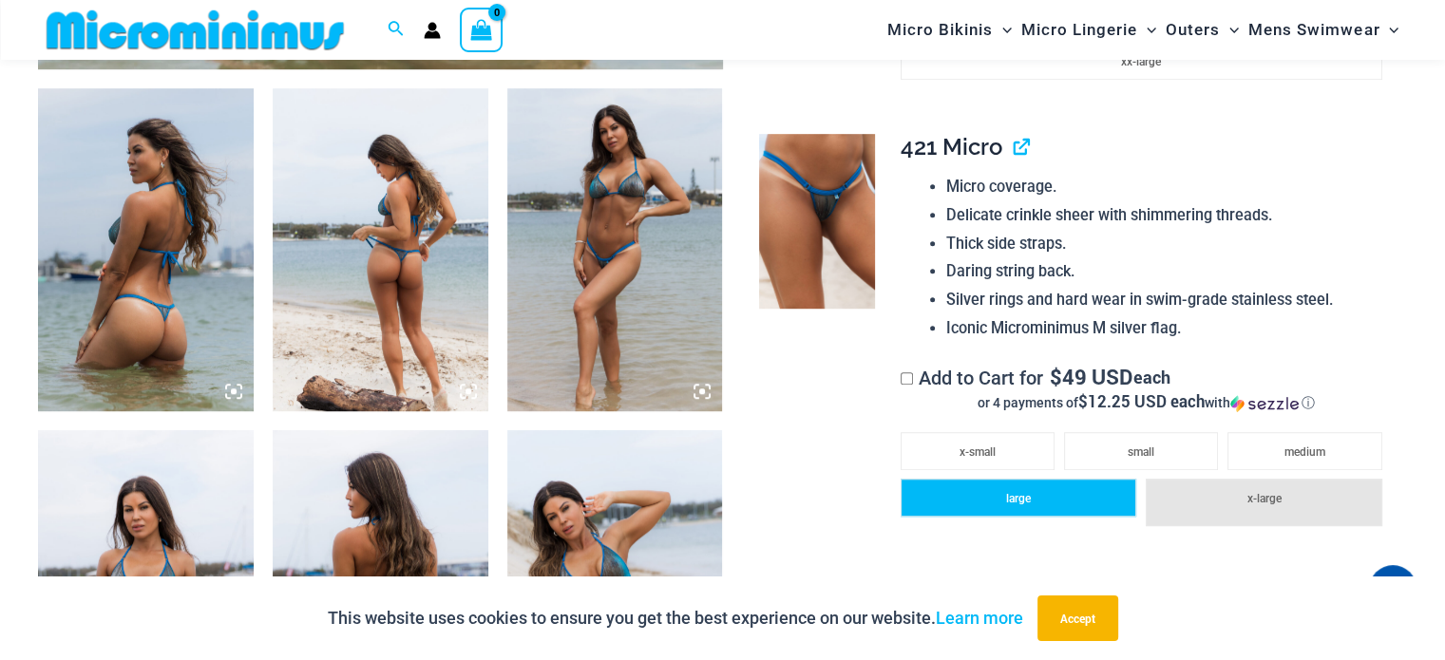
click at [1072, 513] on li "large" at bounding box center [1019, 498] width 237 height 38
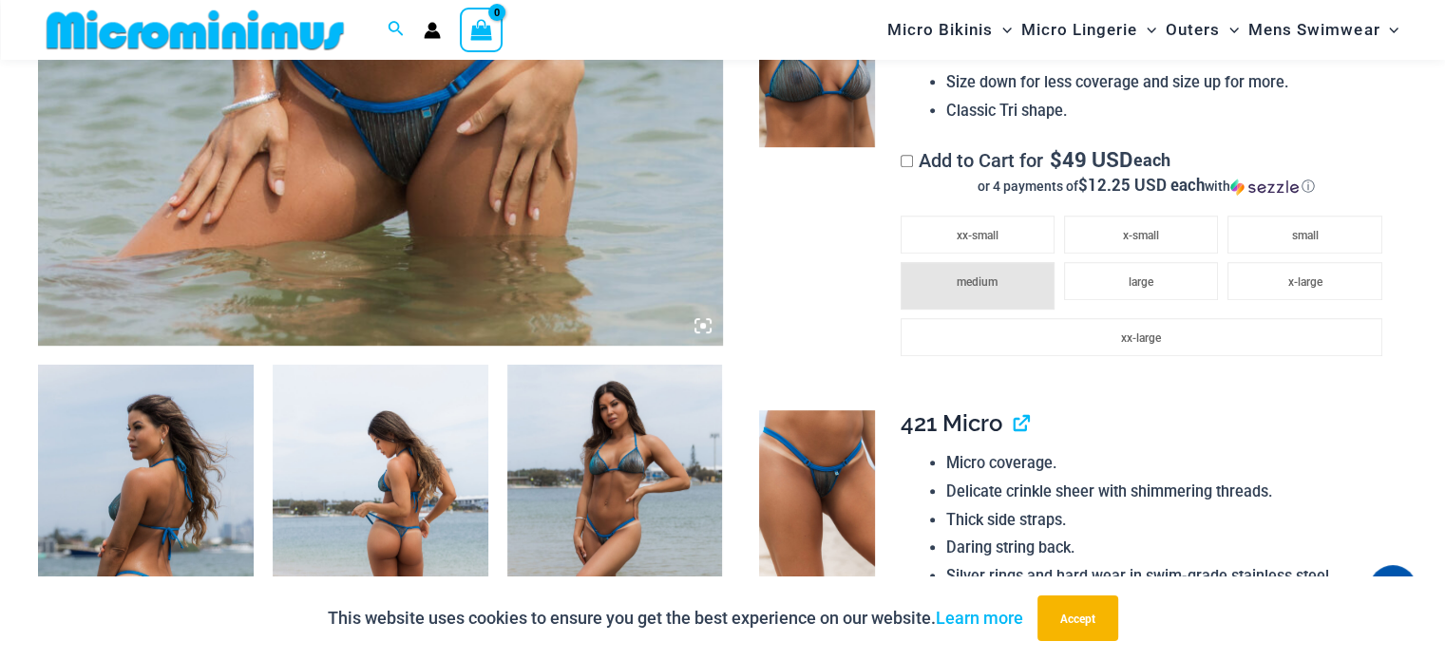
scroll to position [751, 0]
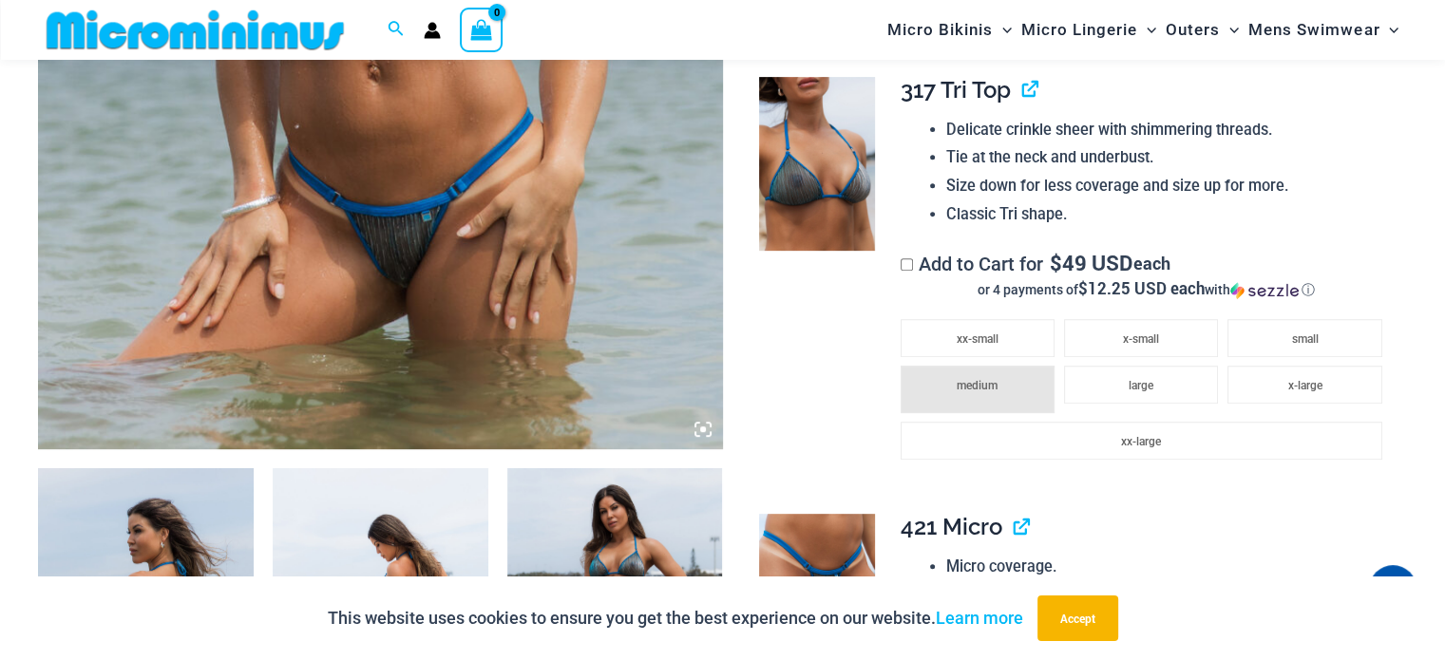
click at [957, 382] on span "medium" at bounding box center [977, 385] width 41 height 13
click at [1262, 350] on li "small" at bounding box center [1305, 338] width 154 height 38
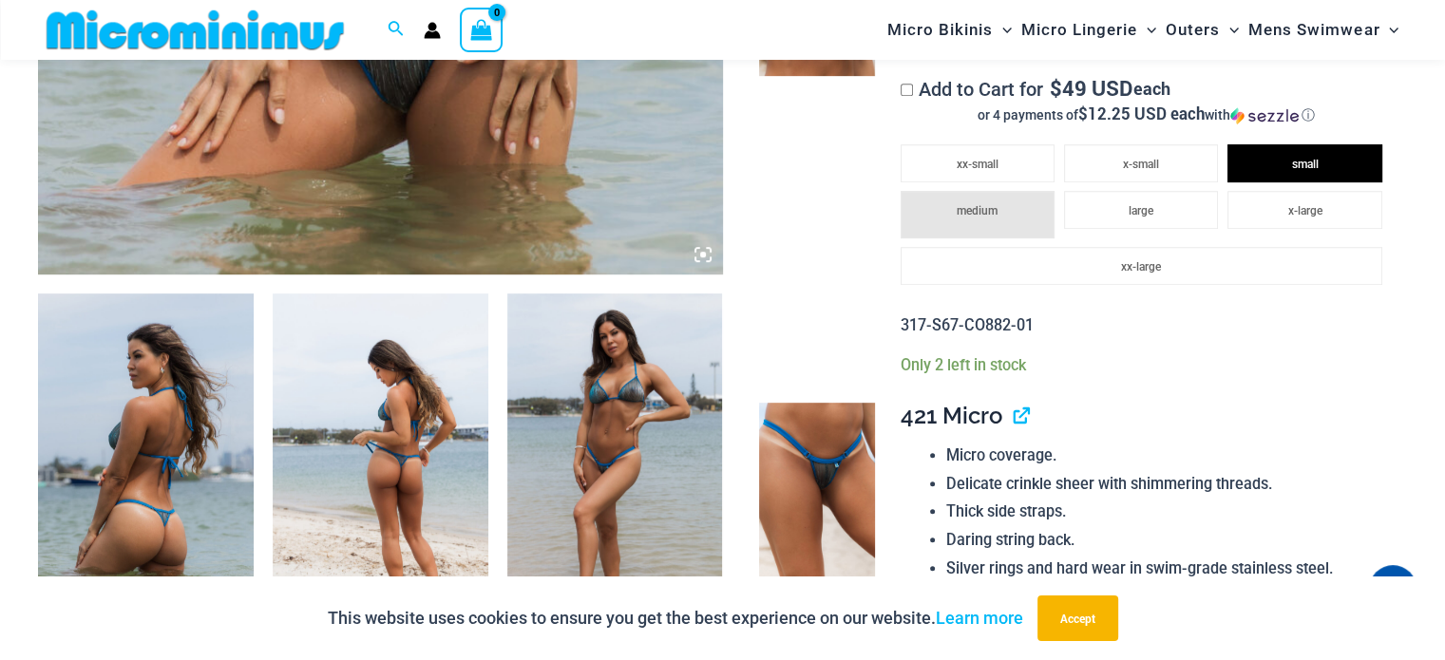
scroll to position [941, 0]
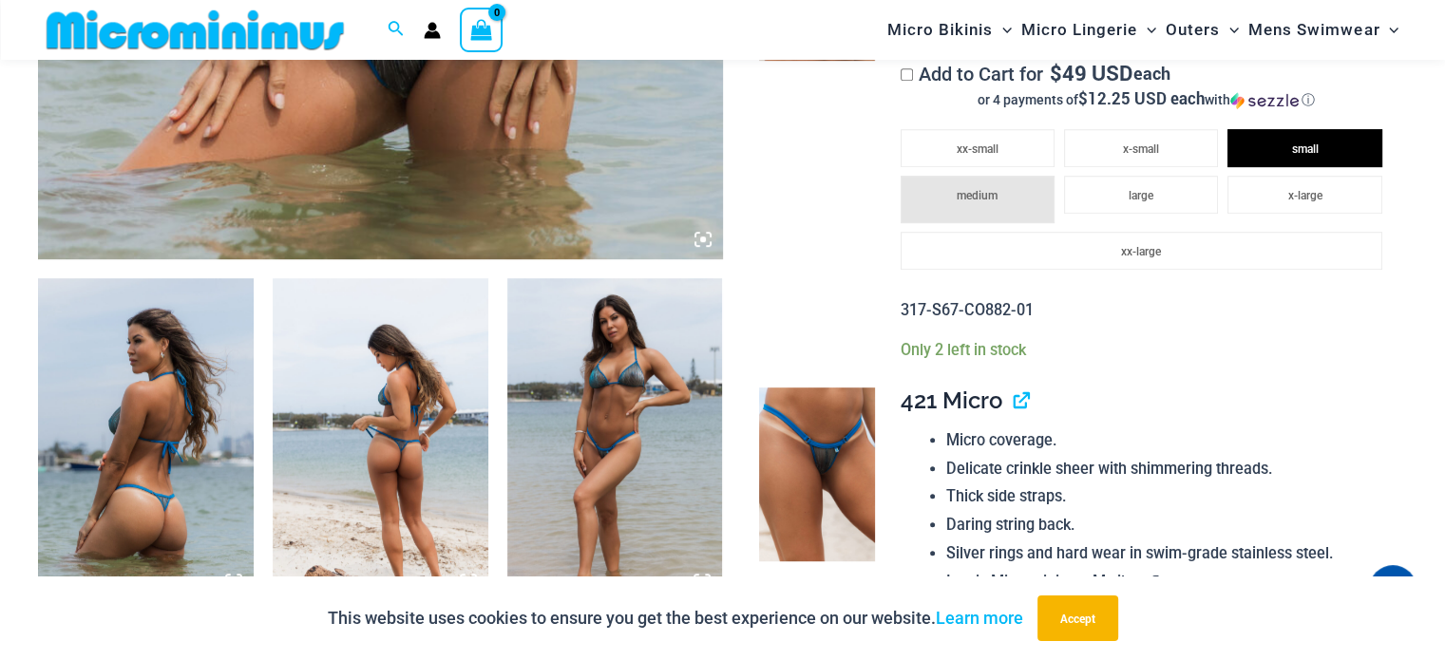
click at [342, 455] on img at bounding box center [381, 439] width 216 height 323
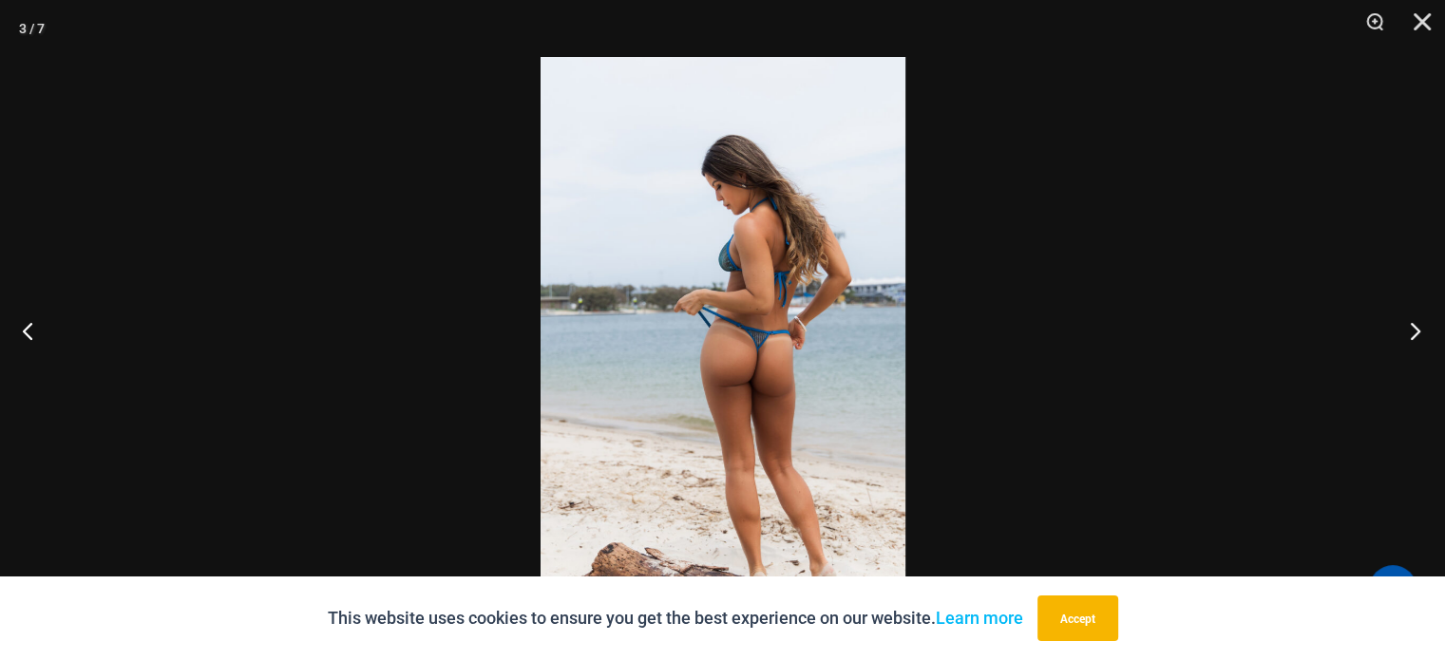
click at [1410, 333] on button "Next" at bounding box center [1409, 330] width 71 height 95
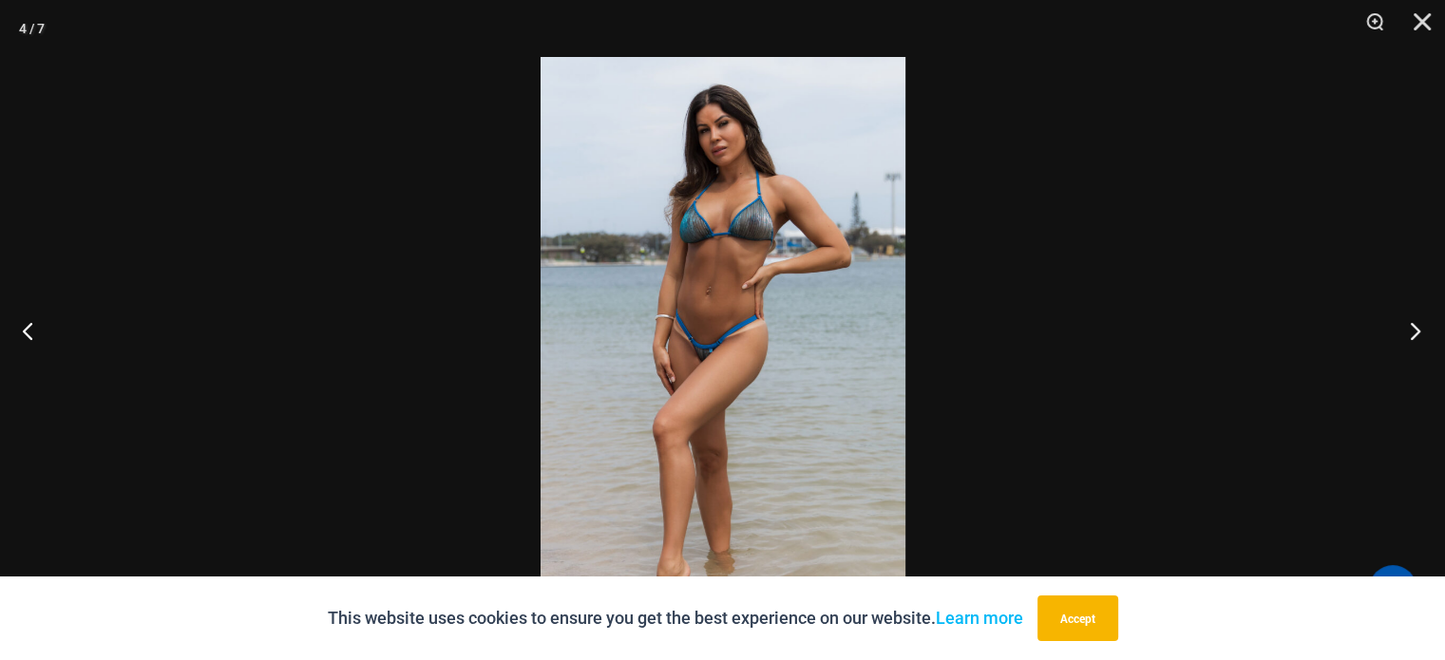
click at [1410, 333] on button "Next" at bounding box center [1409, 330] width 71 height 95
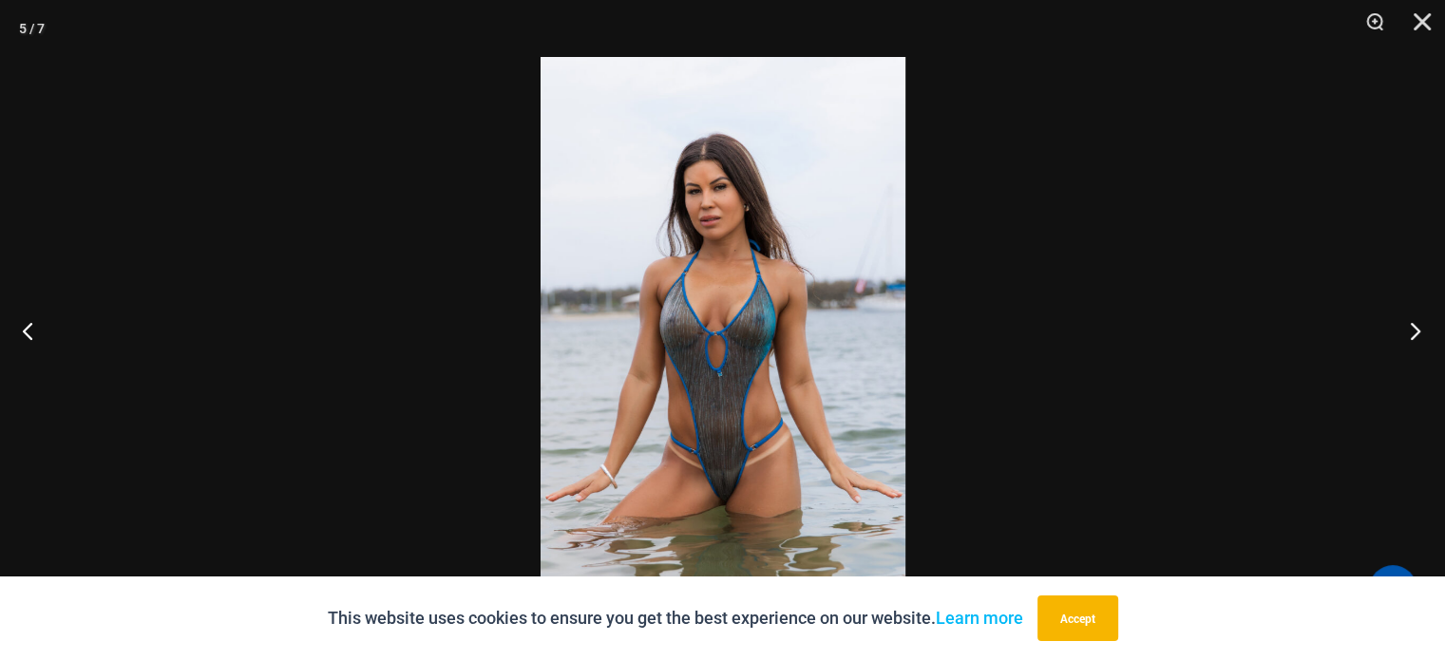
click at [1410, 333] on button "Next" at bounding box center [1409, 330] width 71 height 95
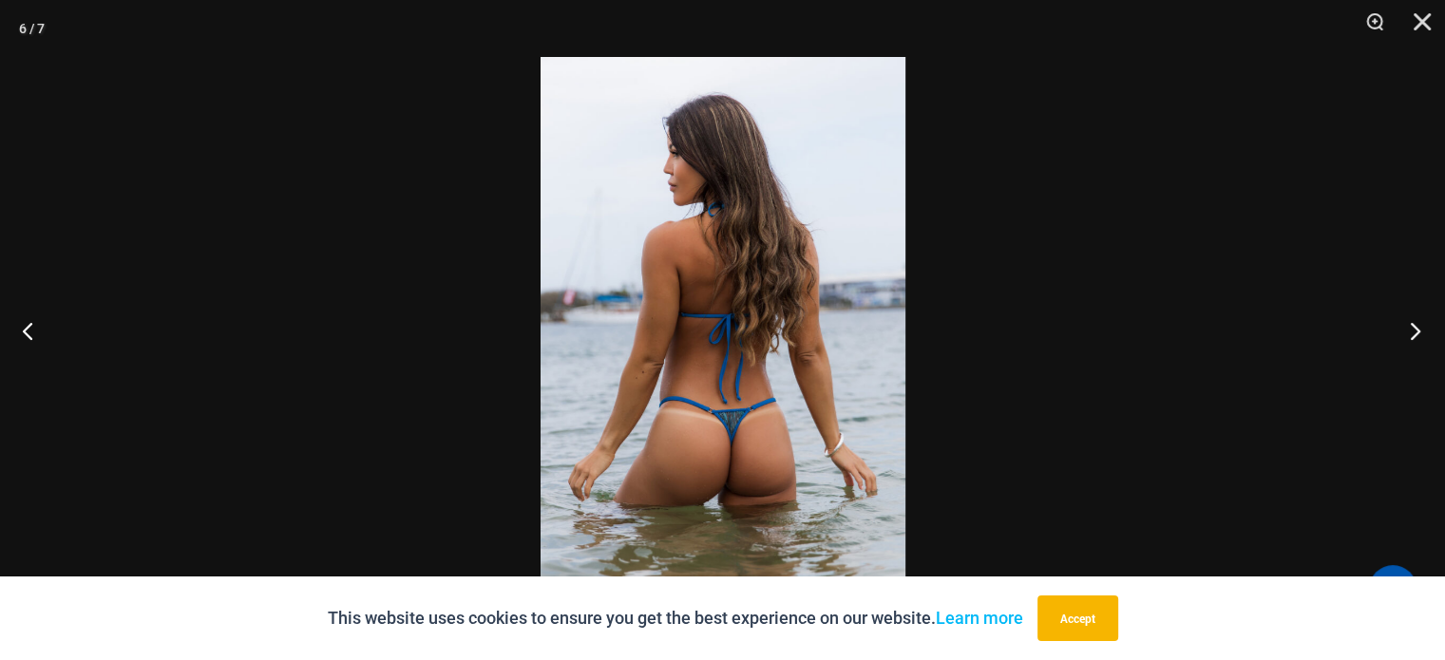
click at [1410, 333] on button "Next" at bounding box center [1409, 330] width 71 height 95
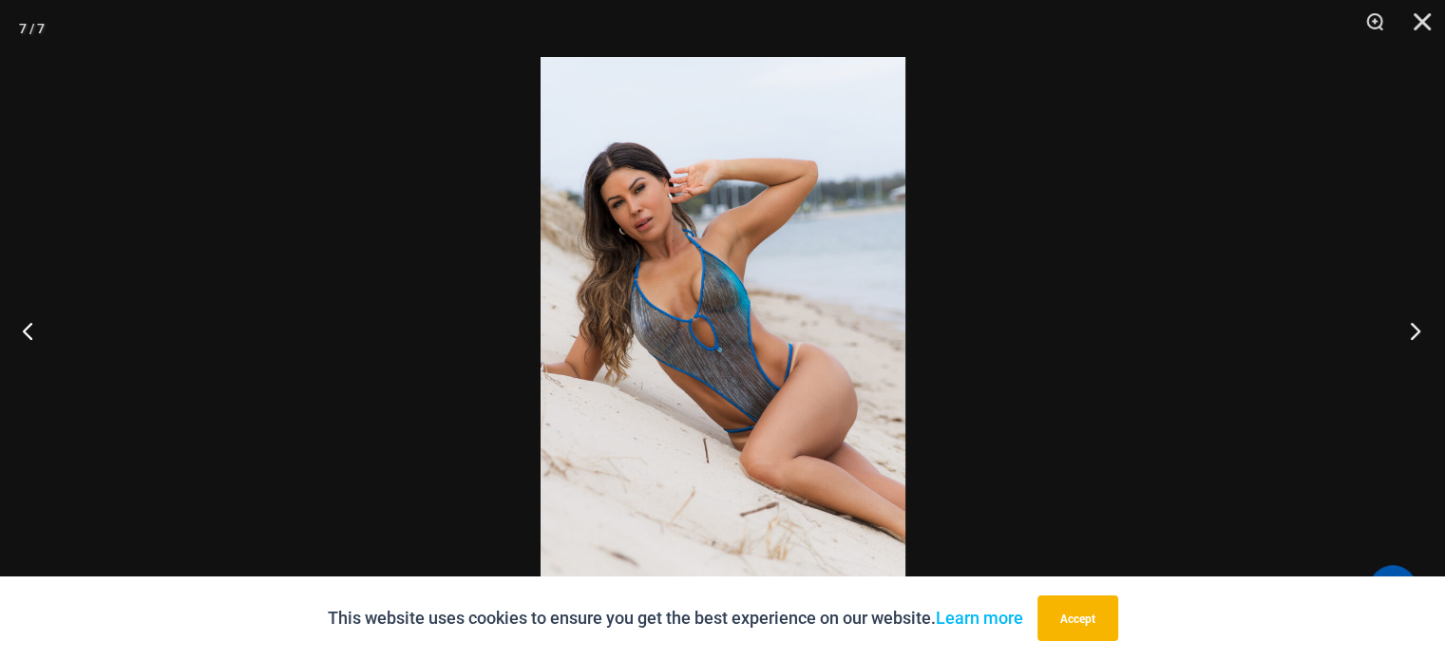
click at [1410, 333] on button "Next" at bounding box center [1409, 330] width 71 height 95
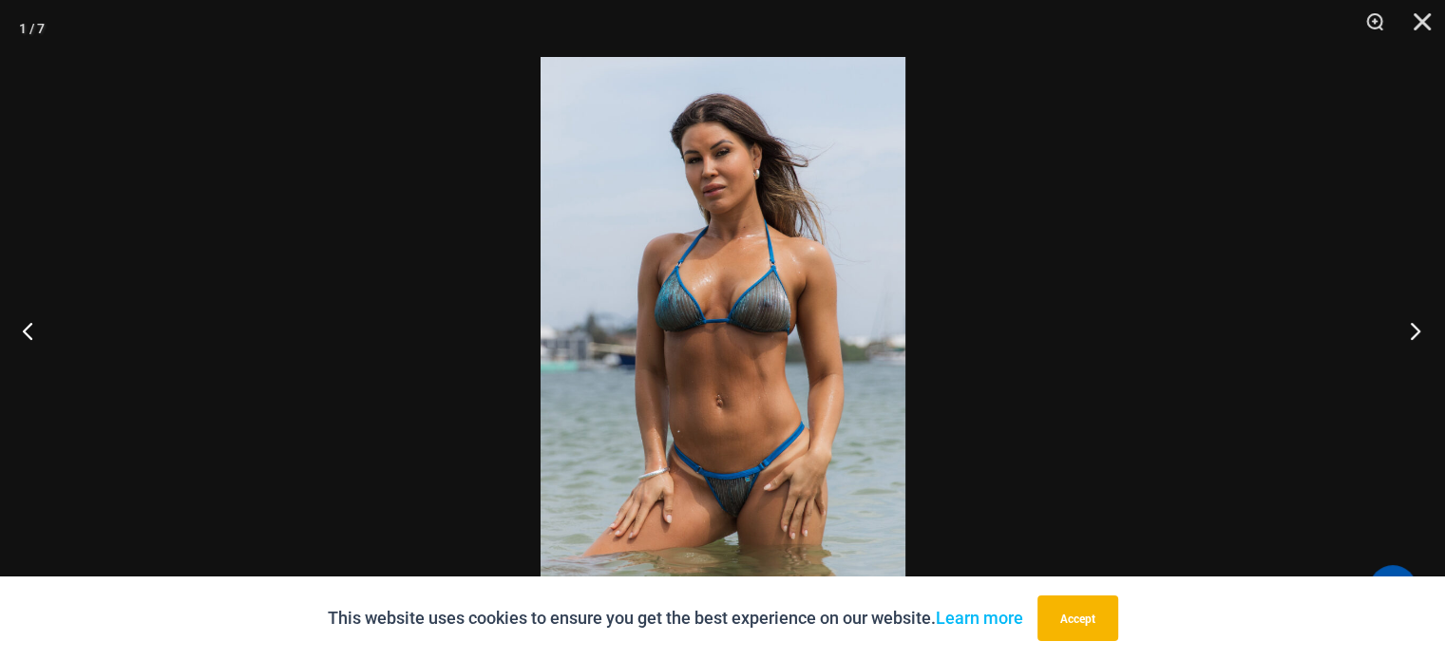
click at [1410, 333] on button "Next" at bounding box center [1409, 330] width 71 height 95
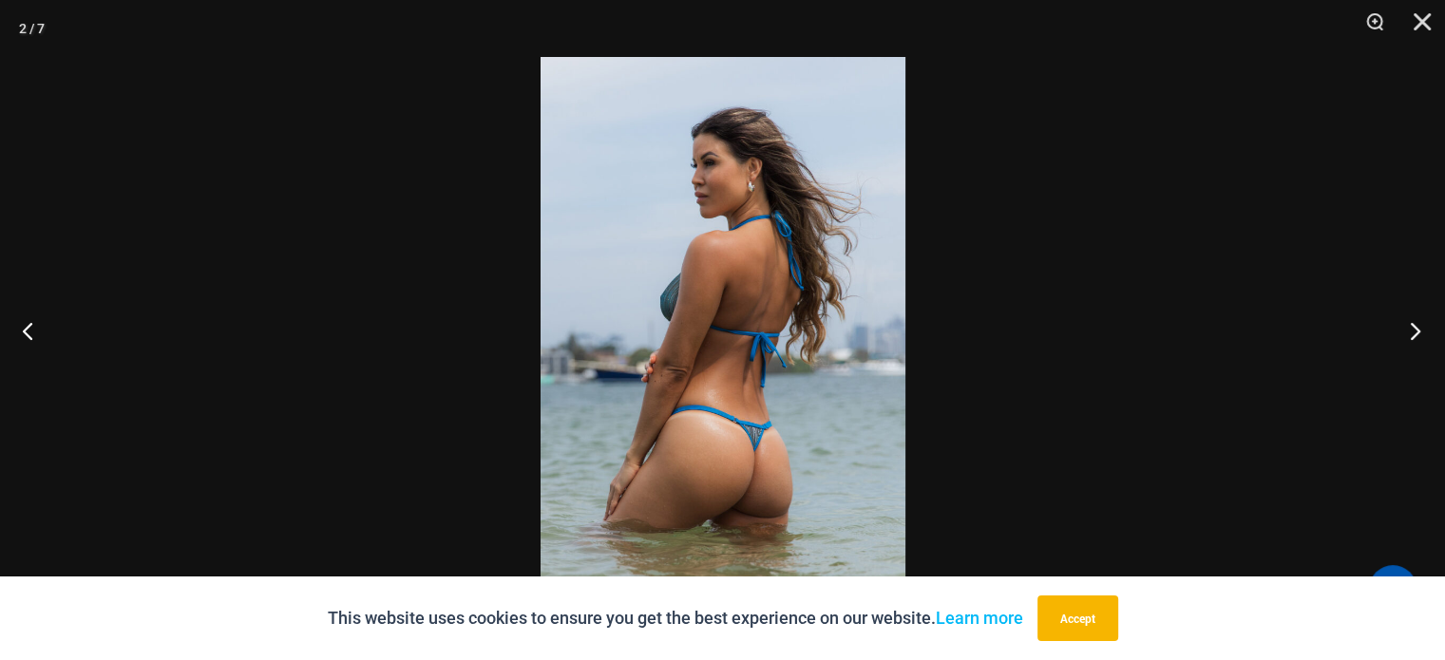
click at [1410, 333] on button "Next" at bounding box center [1409, 330] width 71 height 95
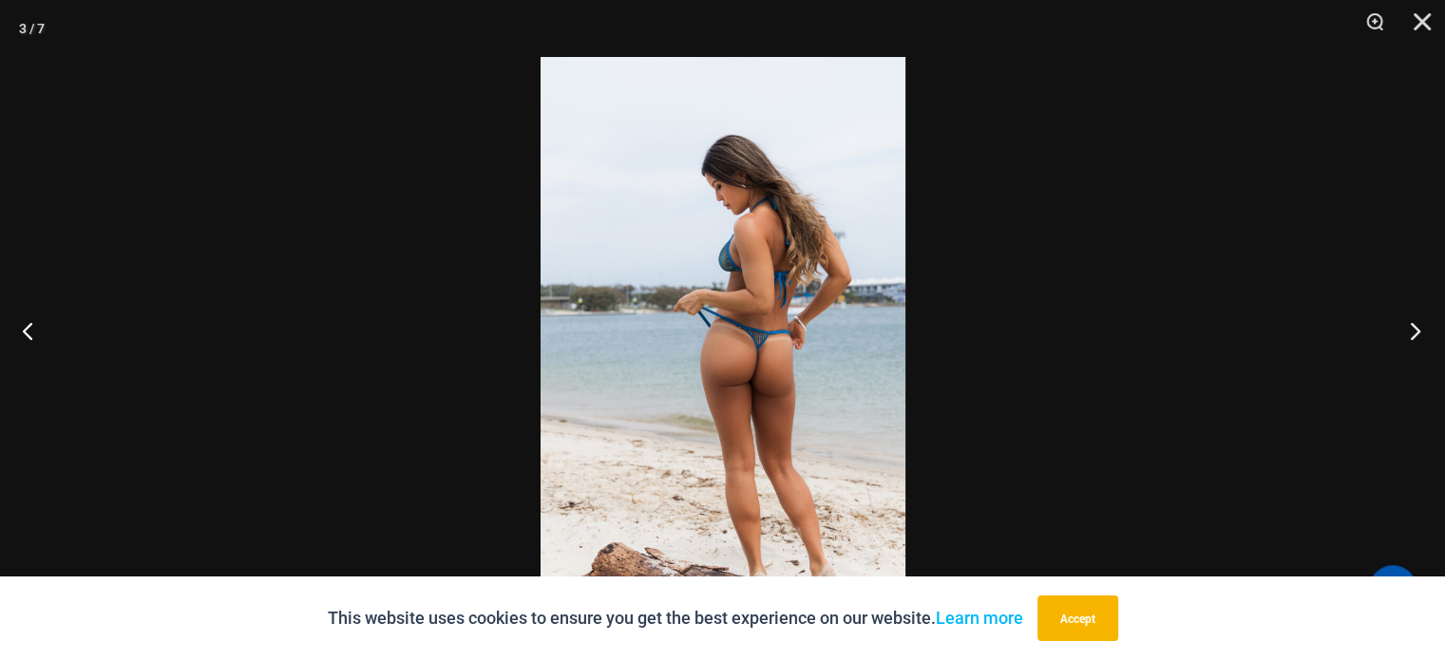
click at [1410, 333] on button "Next" at bounding box center [1409, 330] width 71 height 95
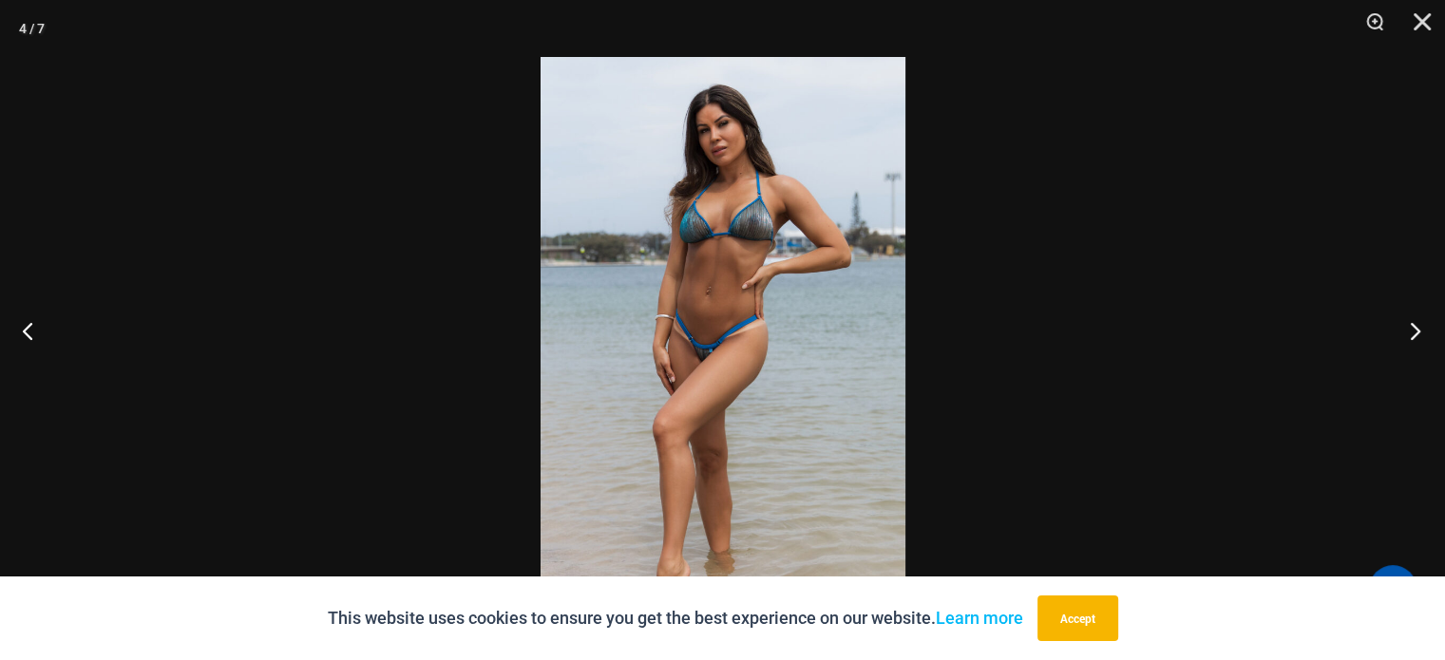
click at [1410, 333] on button "Next" at bounding box center [1409, 330] width 71 height 95
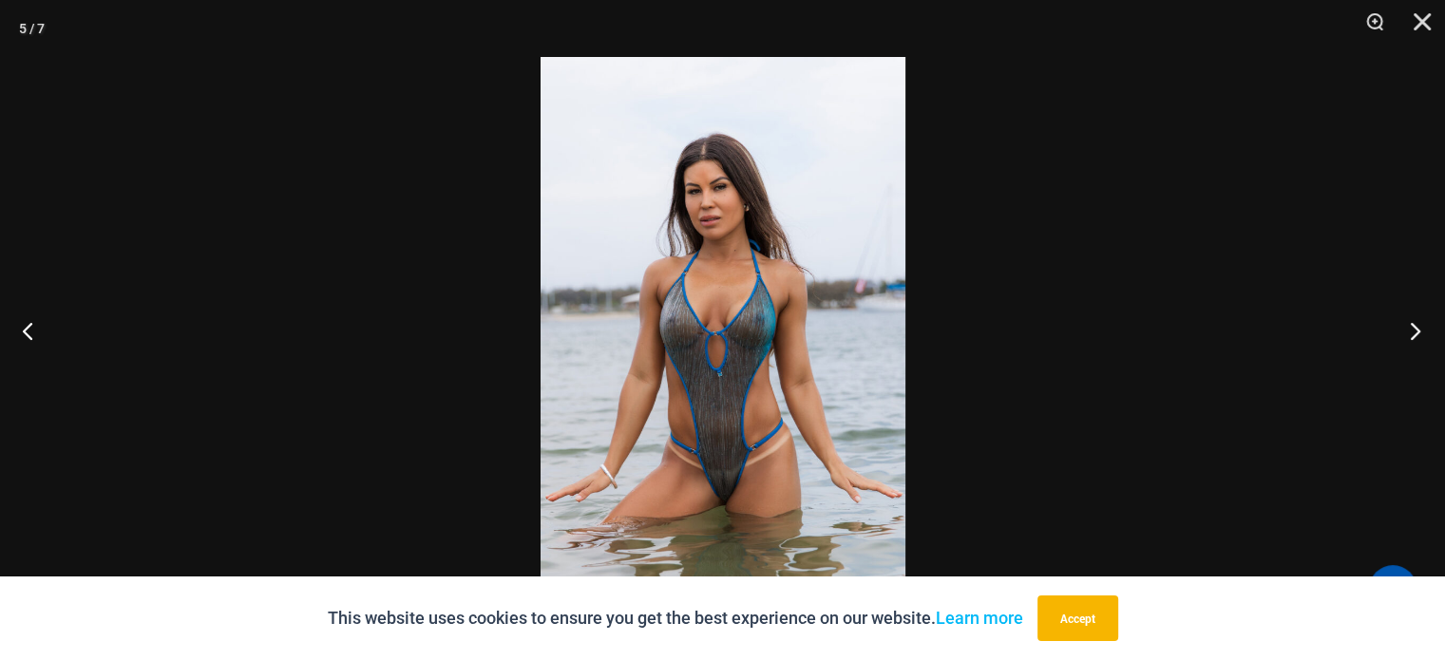
click at [1410, 333] on button "Next" at bounding box center [1409, 330] width 71 height 95
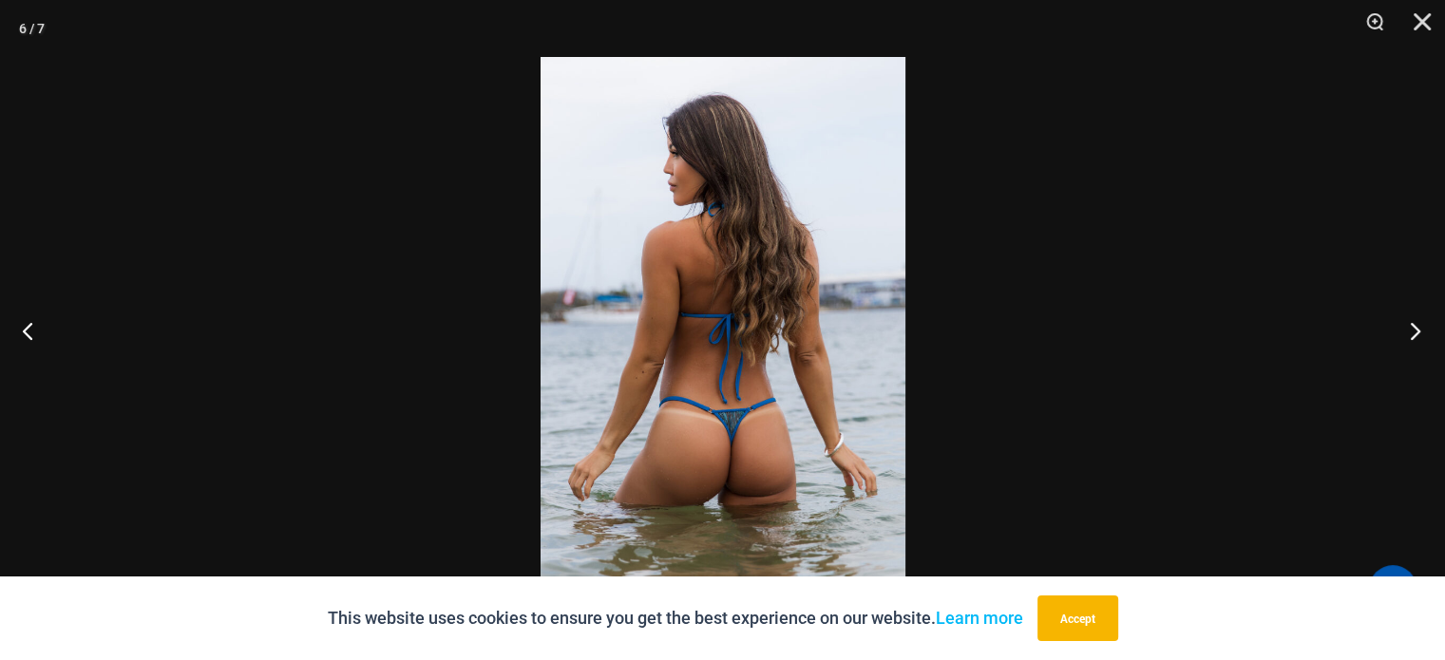
click at [1410, 333] on button "Next" at bounding box center [1409, 330] width 71 height 95
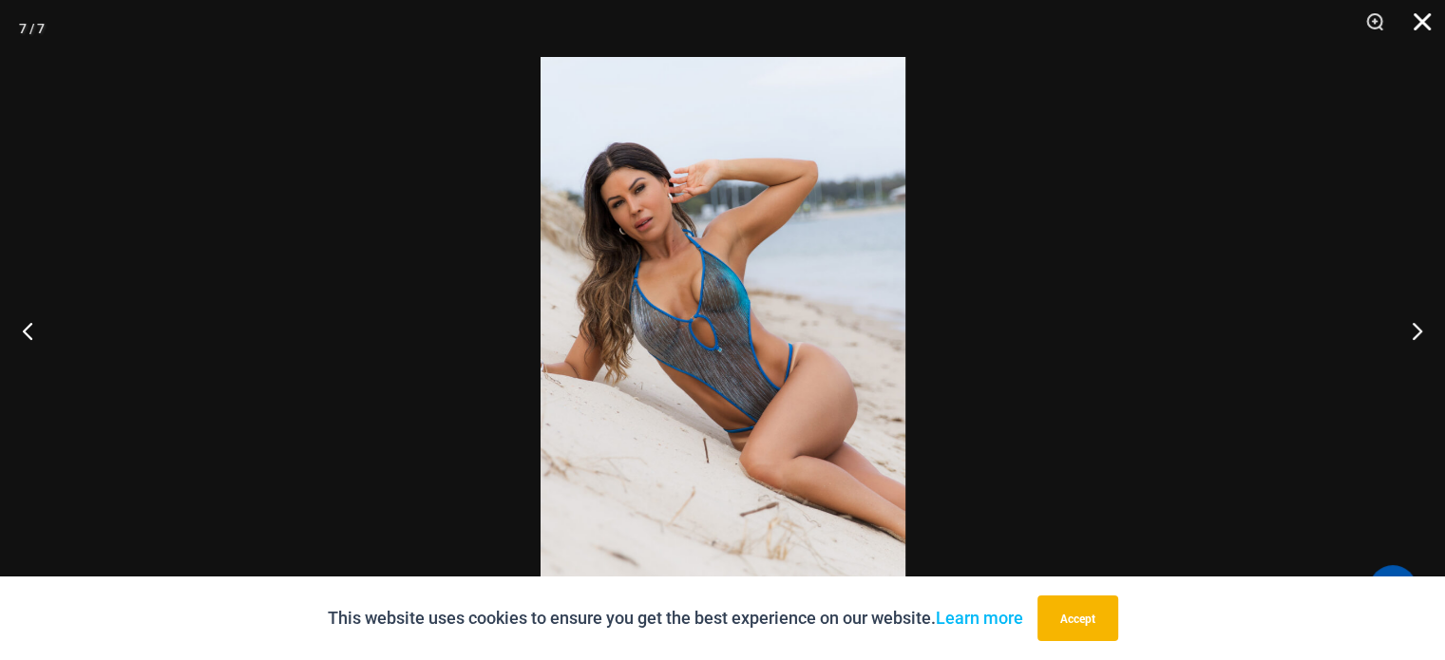
click at [1418, 29] on button "Close" at bounding box center [1416, 28] width 48 height 57
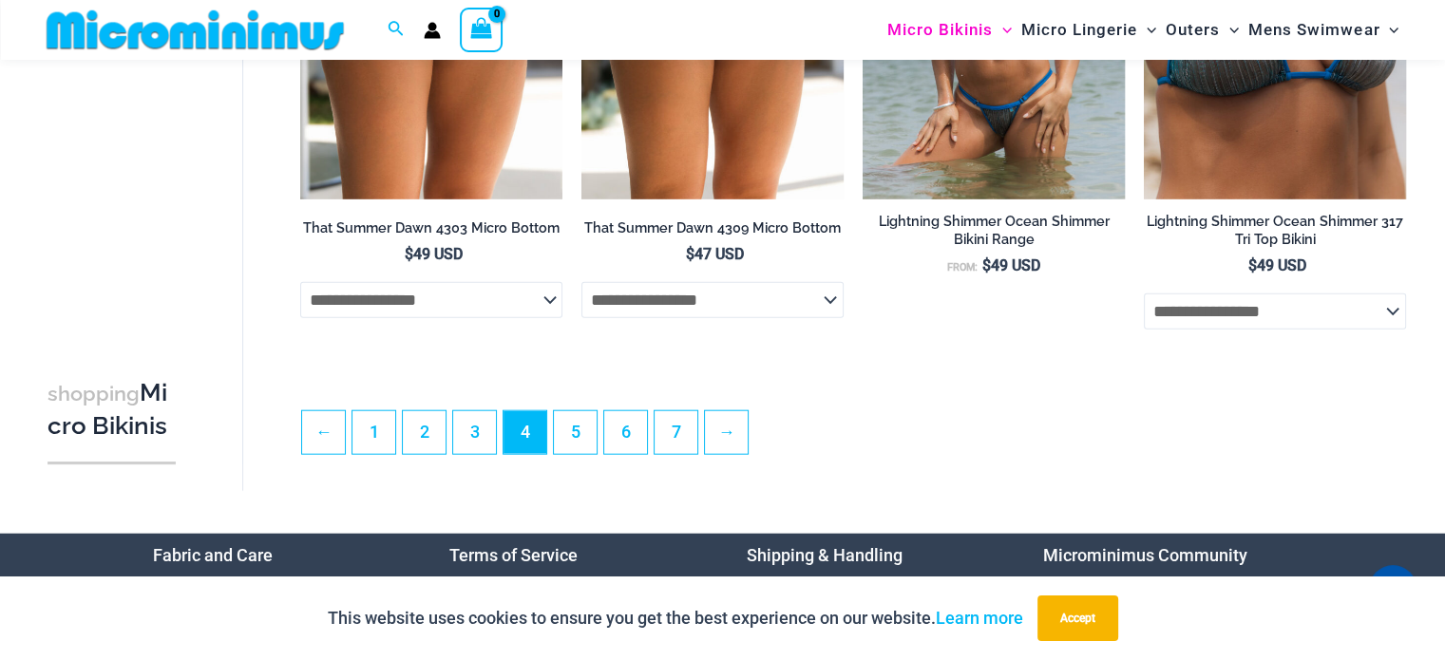
scroll to position [4492, 0]
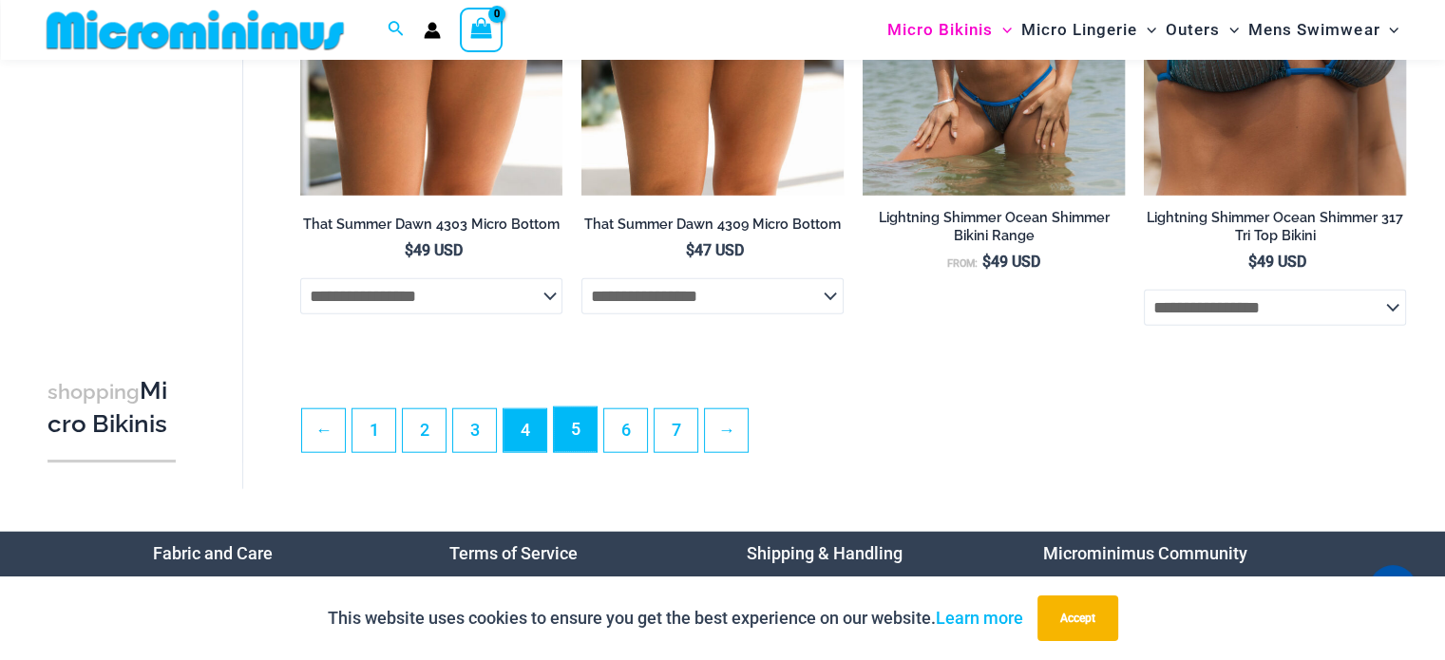
click at [570, 452] on link "5" at bounding box center [575, 430] width 43 height 45
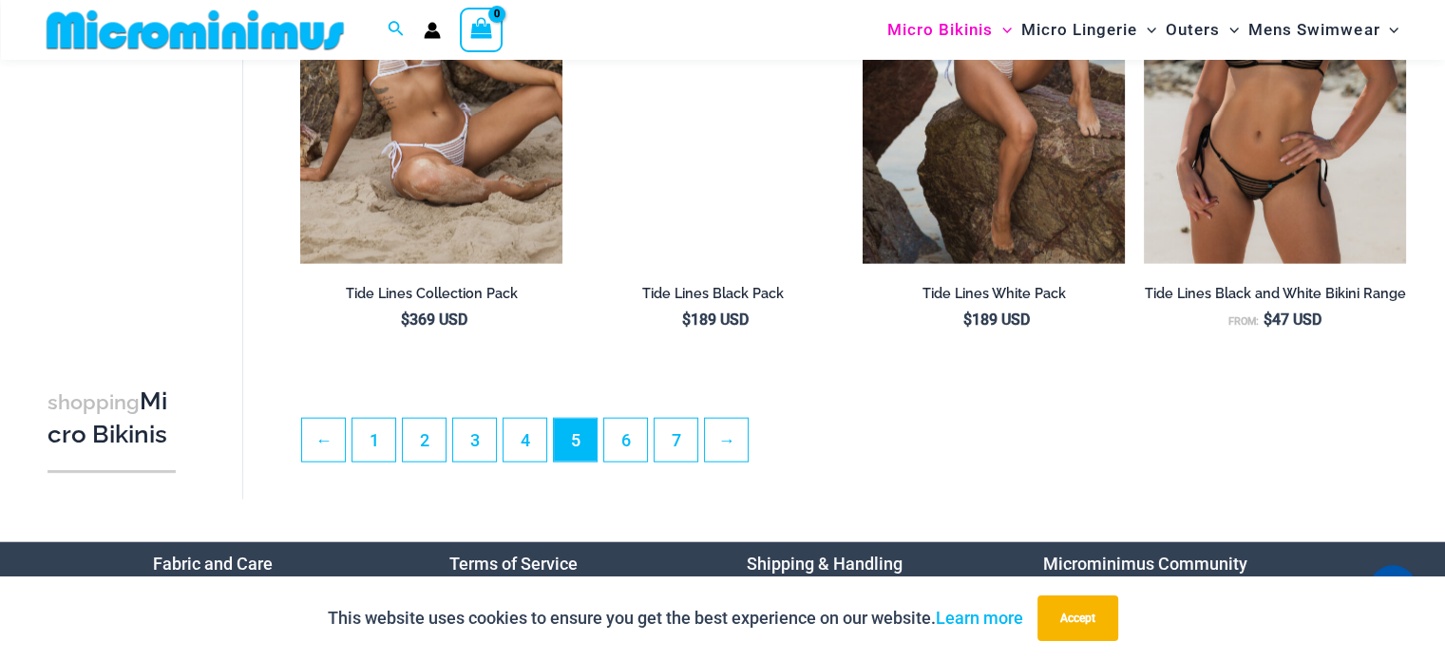
scroll to position [4553, 0]
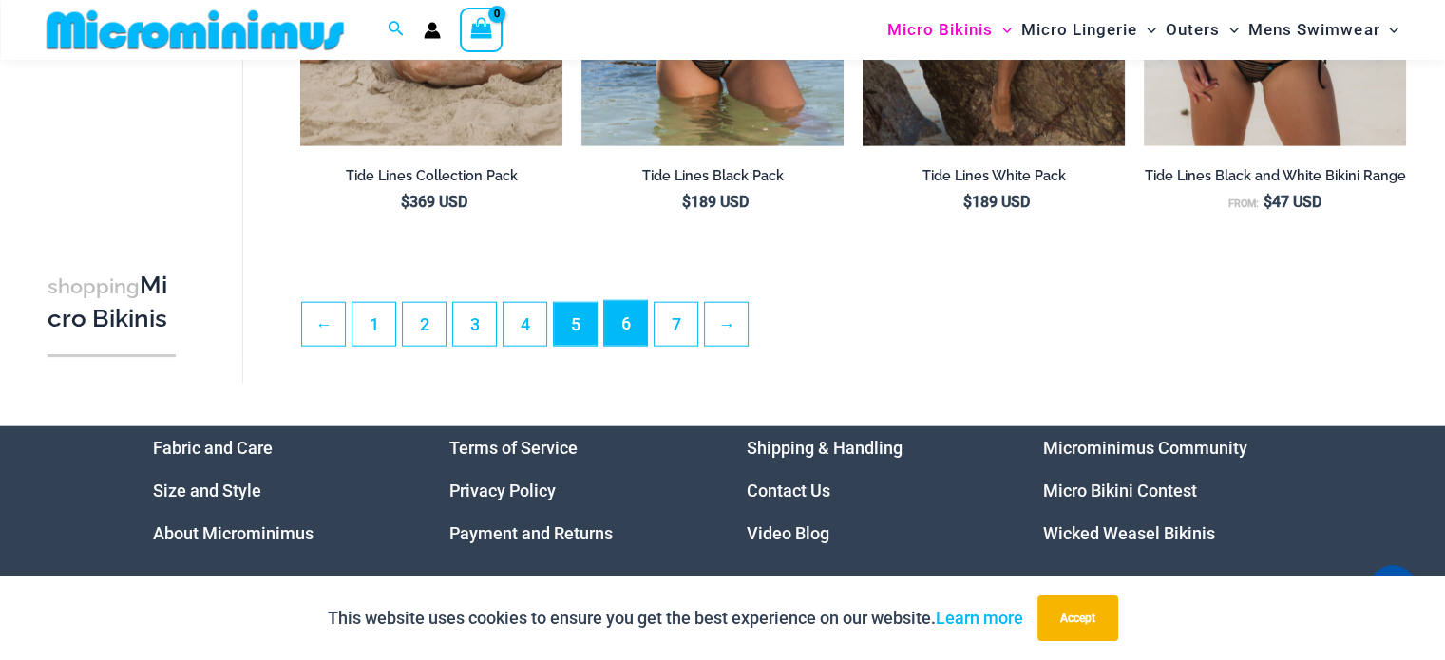
click at [616, 334] on link "6" at bounding box center [625, 323] width 43 height 45
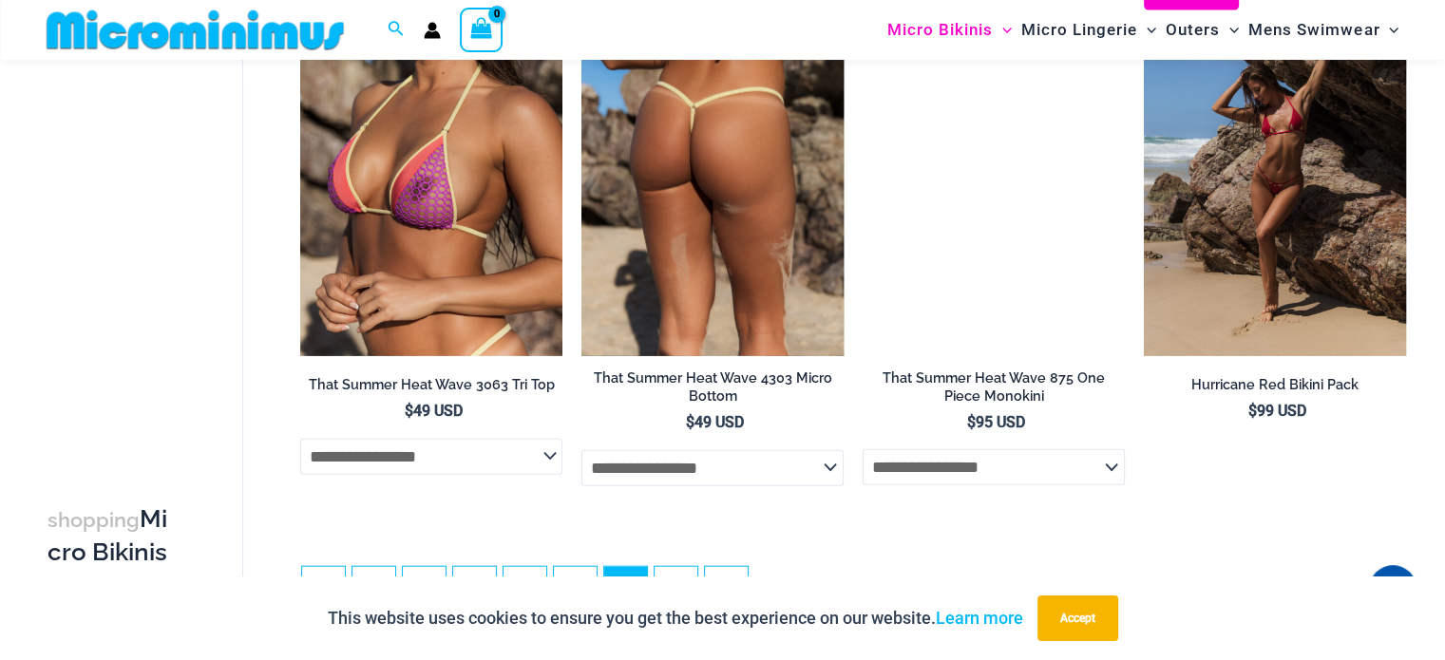
scroll to position [4544, 0]
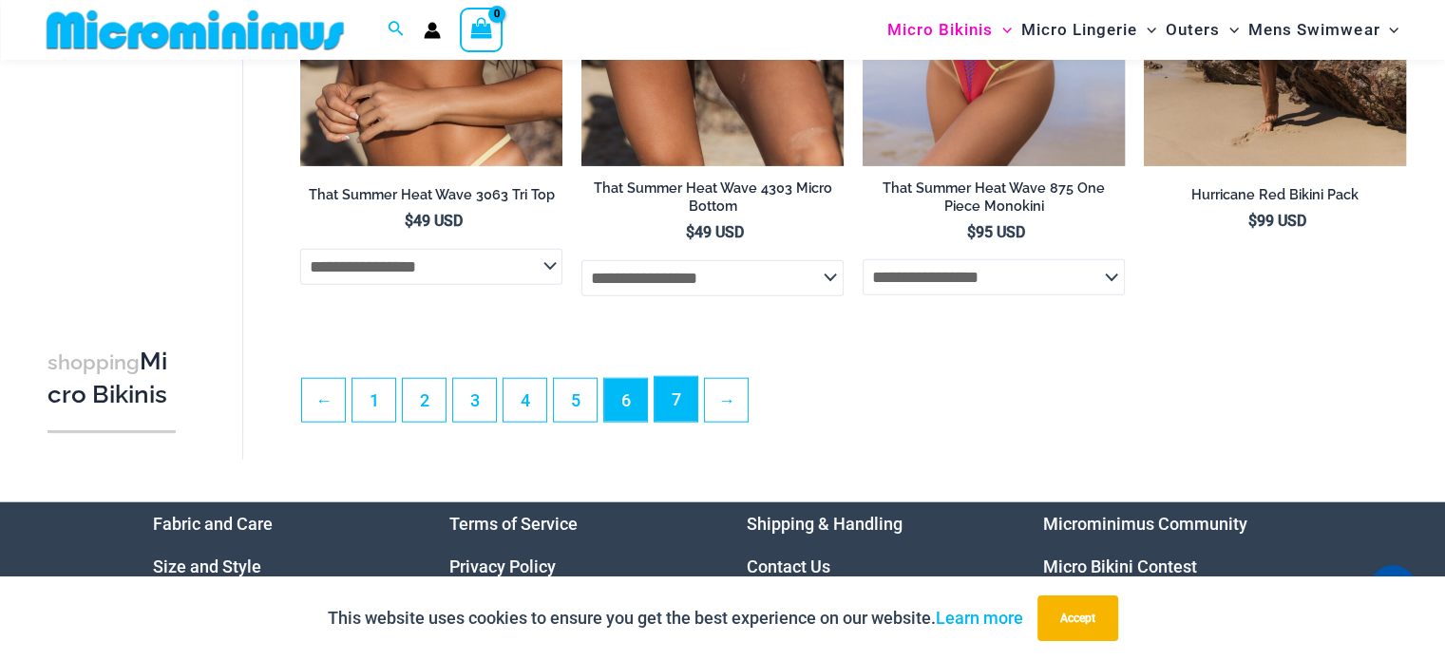
click at [675, 420] on link "7" at bounding box center [676, 399] width 43 height 45
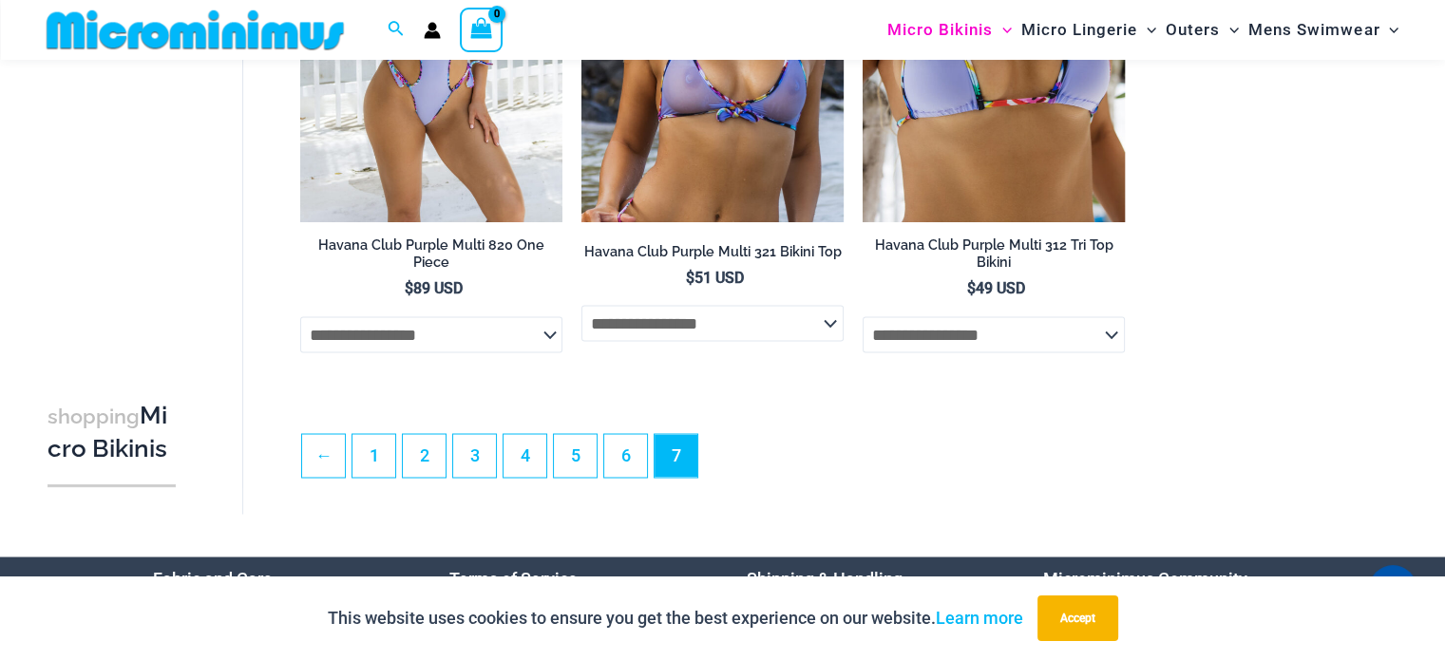
scroll to position [3308, 0]
